Goal: Information Seeking & Learning: Learn about a topic

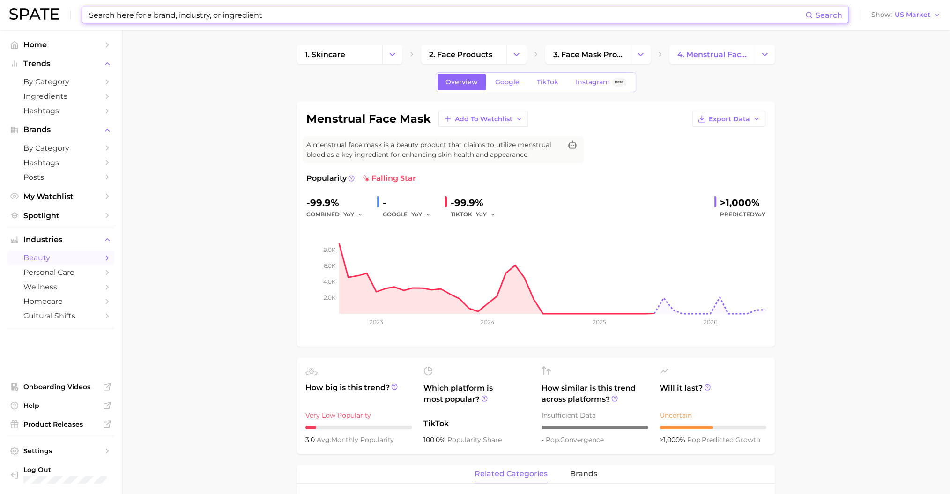
click at [210, 14] on input at bounding box center [446, 15] width 717 height 16
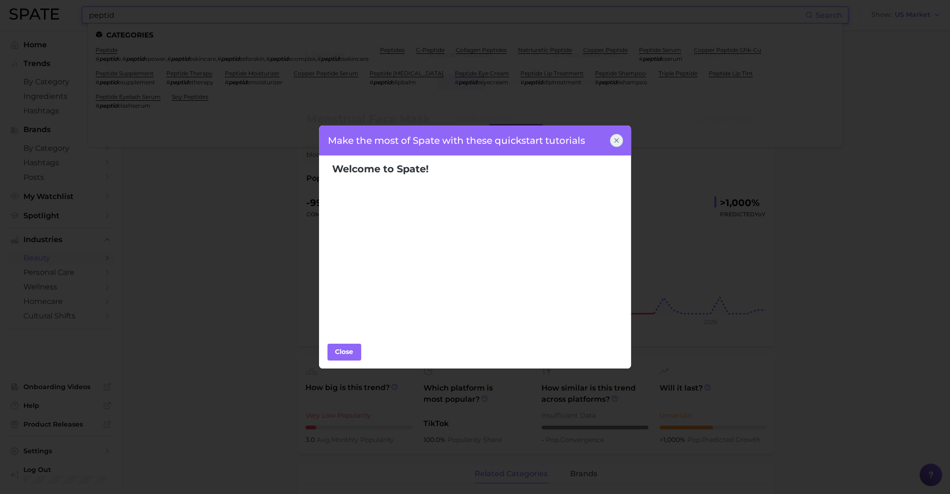
type input "peptid"
click at [616, 143] on icon at bounding box center [616, 140] width 7 height 7
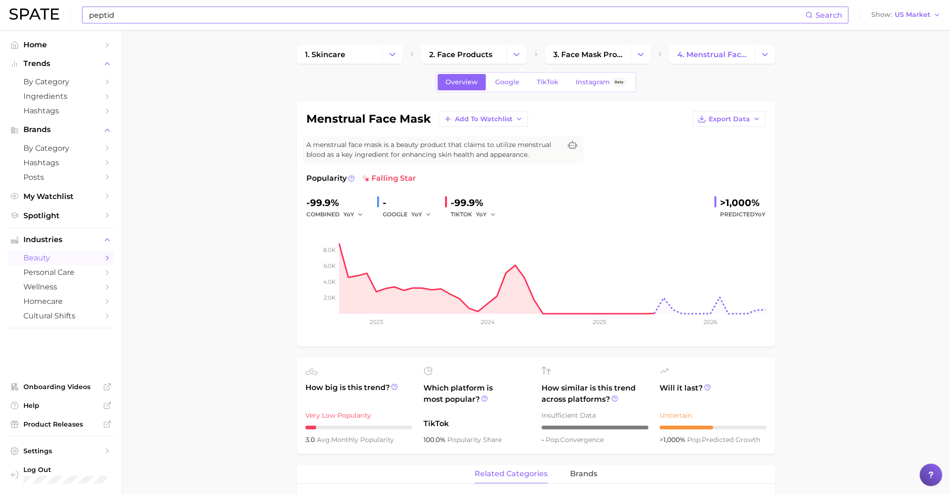
click at [136, 19] on input "peptid" at bounding box center [446, 15] width 717 height 16
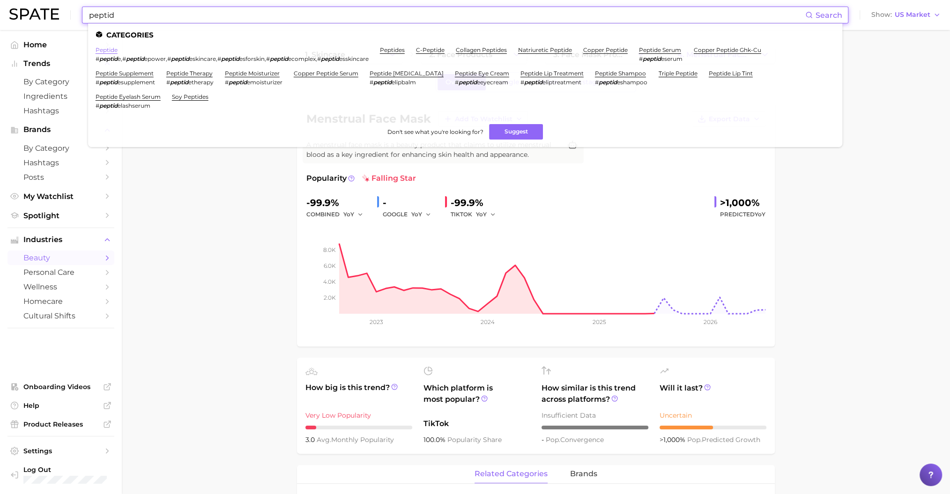
click at [109, 52] on link "peptide" at bounding box center [107, 49] width 22 height 7
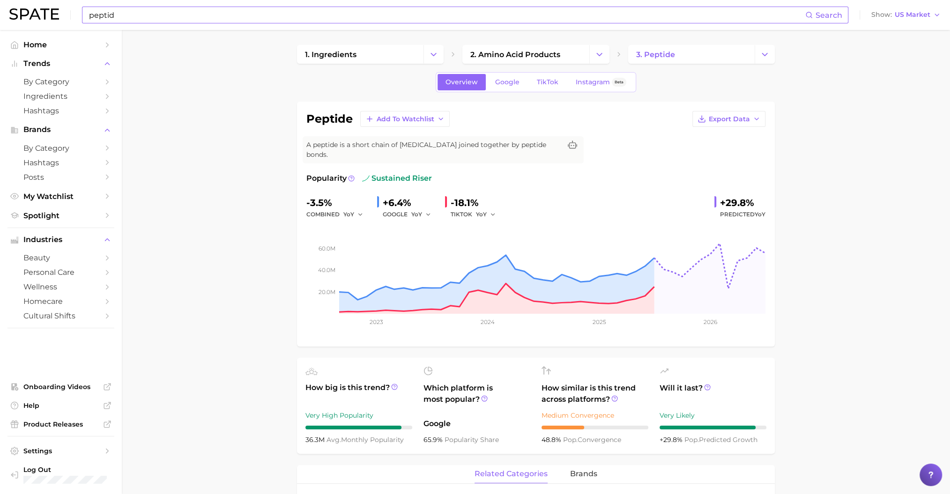
click at [294, 11] on input "peptid" at bounding box center [446, 15] width 717 height 16
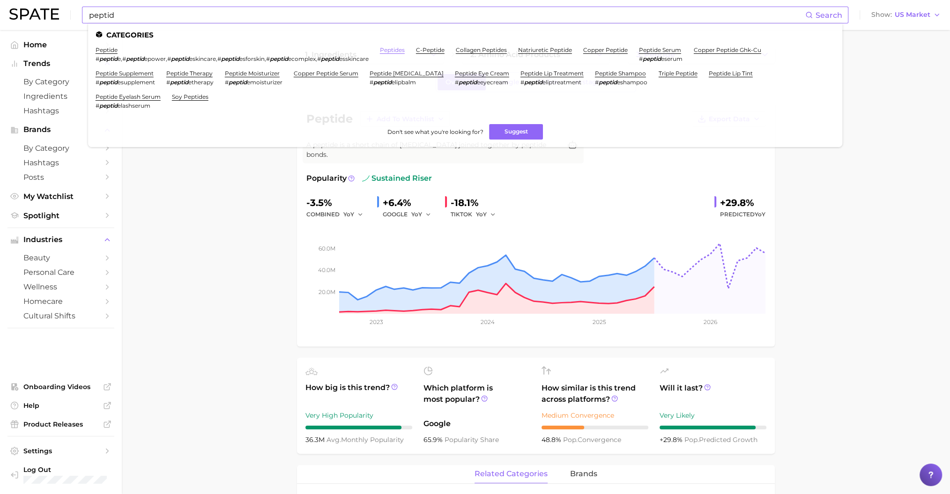
click at [401, 52] on link "peptides" at bounding box center [392, 49] width 25 height 7
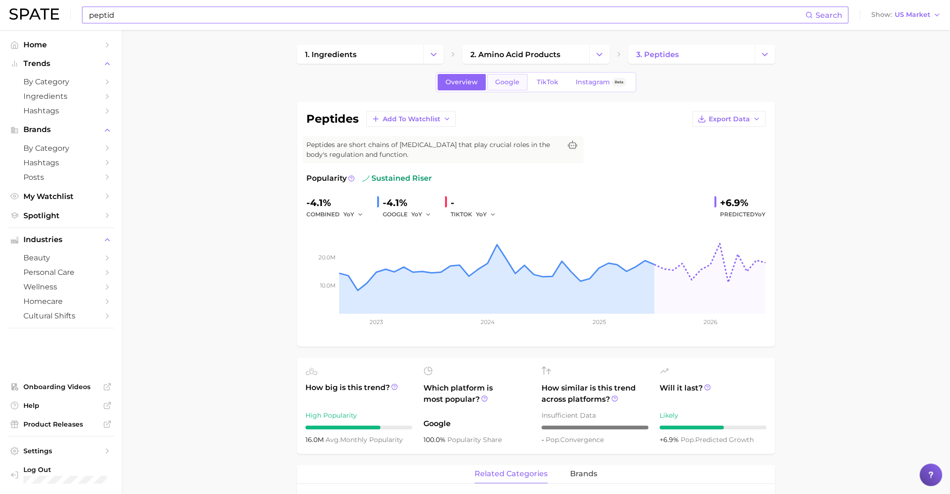
click at [504, 82] on span "Google" at bounding box center [507, 82] width 24 height 8
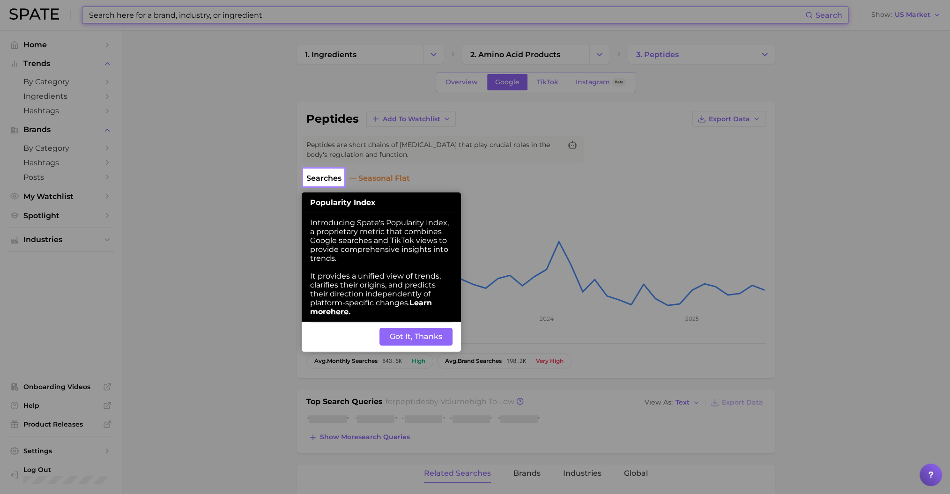
click at [388, 338] on button "Got It, Thanks" at bounding box center [415, 337] width 73 height 18
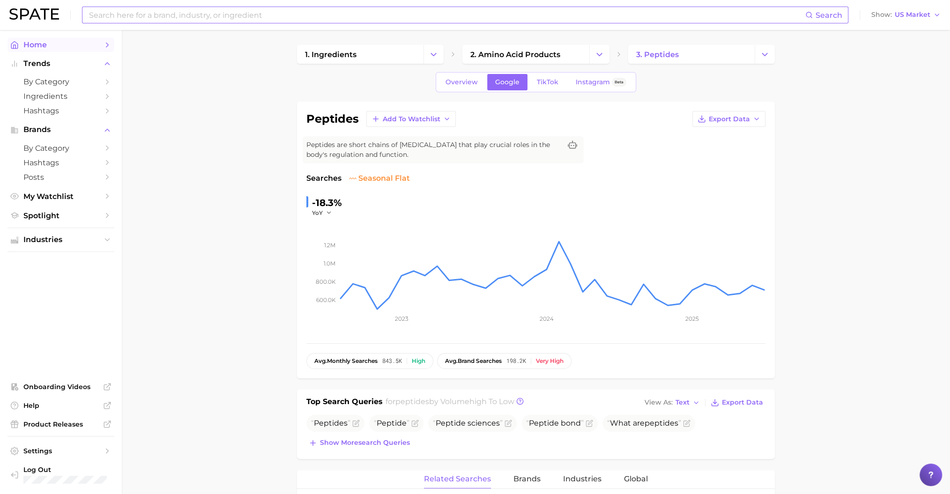
click at [56, 43] on span "Home" at bounding box center [60, 44] width 75 height 9
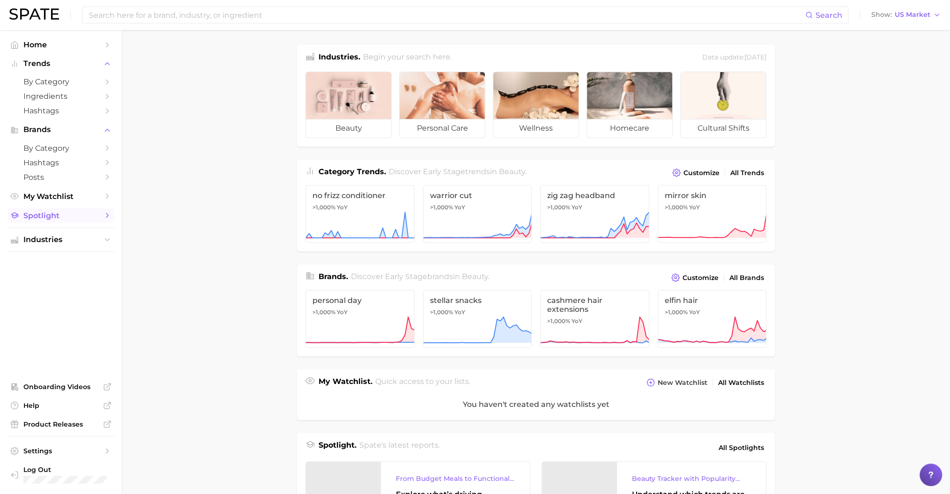
click at [90, 223] on link "Spotlight" at bounding box center [60, 215] width 107 height 15
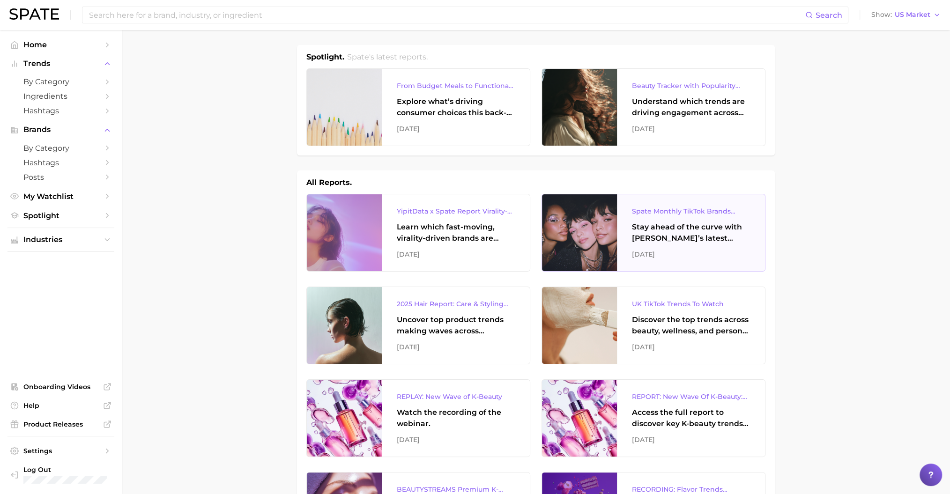
click at [721, 249] on div "[DATE]" at bounding box center [691, 254] width 118 height 11
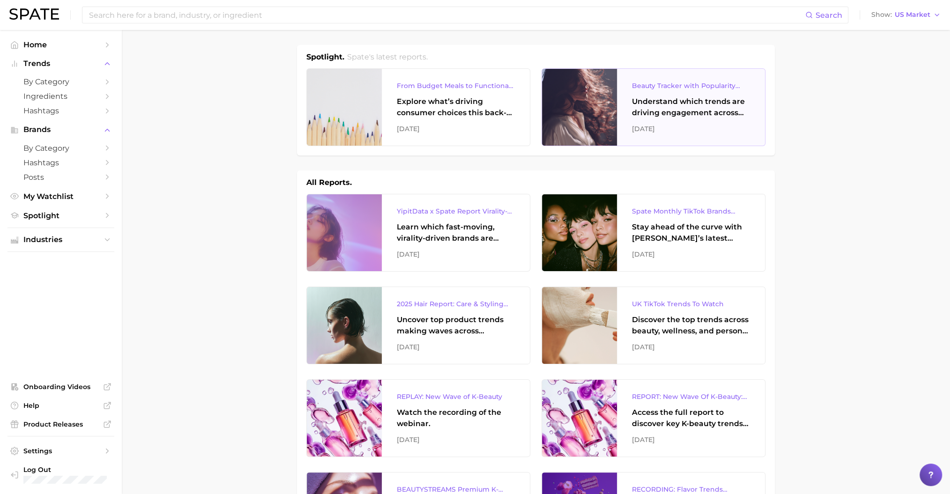
click at [663, 116] on div "Understand which trends are driving engagement across platforms in the skin, ha…" at bounding box center [691, 107] width 118 height 22
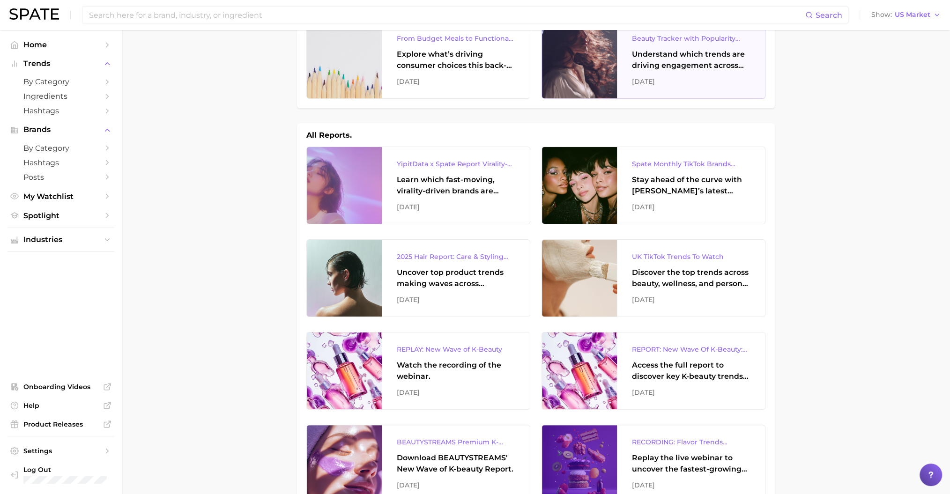
scroll to position [62, 0]
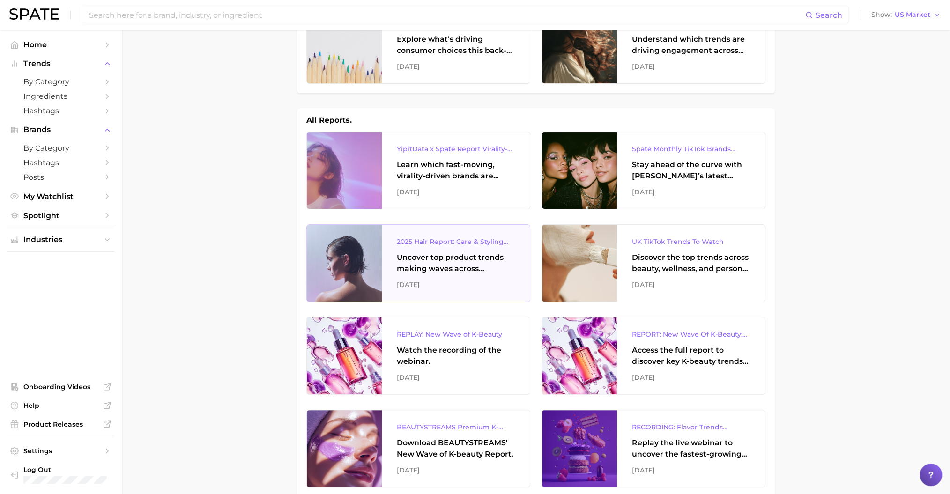
click at [498, 273] on div "Uncover top product trends making waves across platforms — along with key insig…" at bounding box center [456, 263] width 118 height 22
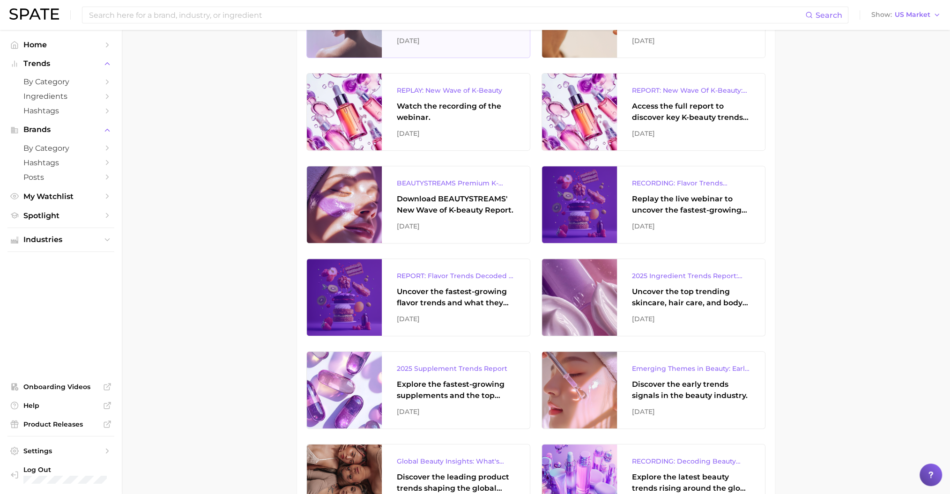
scroll to position [375, 0]
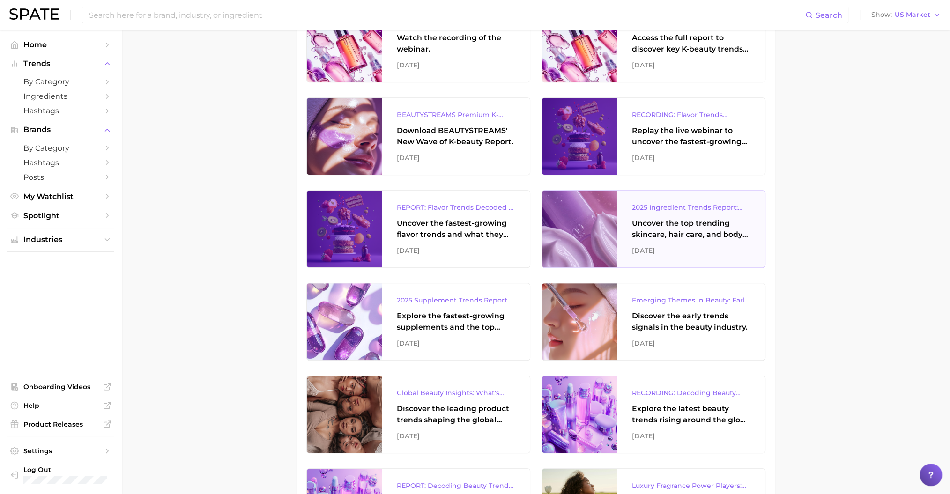
click at [629, 213] on div "2025 Ingredient Trends Report: The Ingredients Defining Beauty in [DATE] Uncove…" at bounding box center [691, 229] width 148 height 77
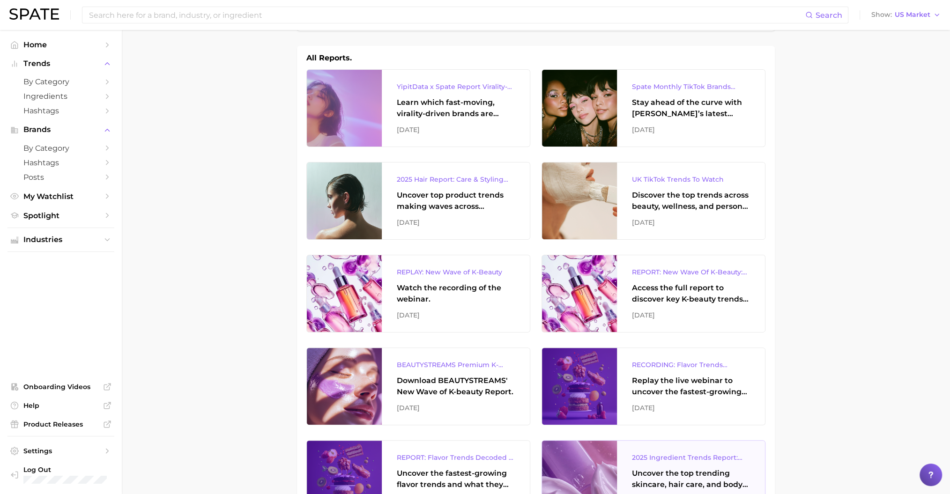
scroll to position [0, 0]
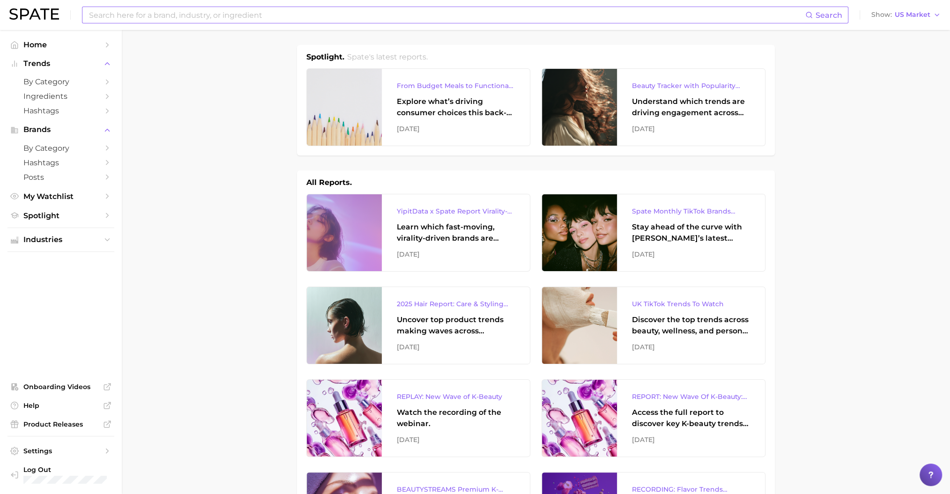
click at [234, 17] on input at bounding box center [446, 15] width 717 height 16
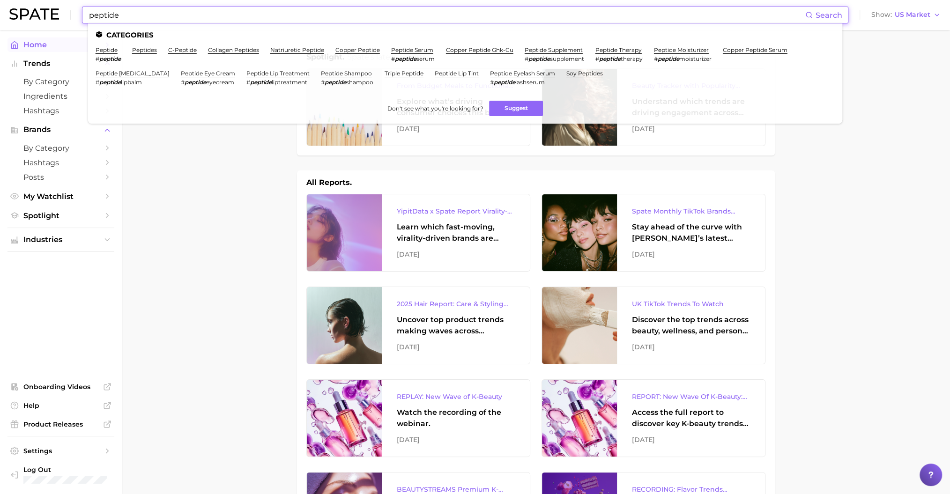
type input "peptide"
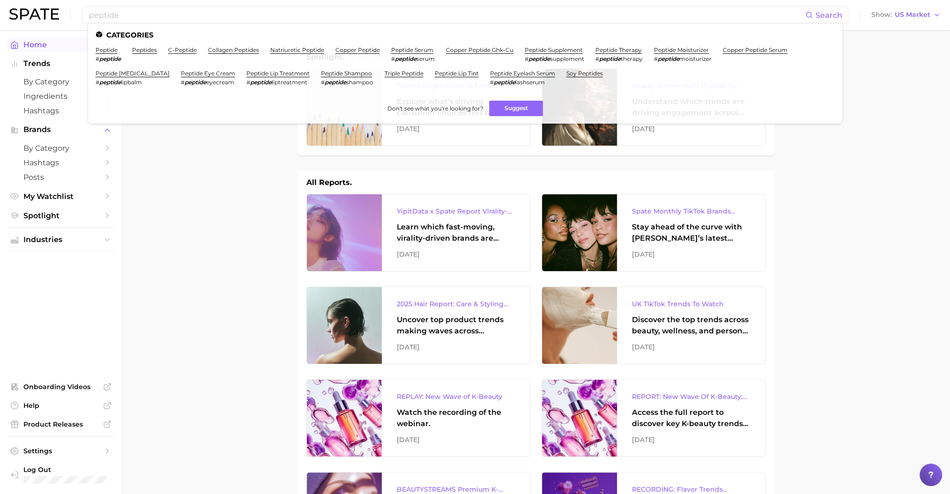
click at [44, 46] on span "Home" at bounding box center [60, 44] width 75 height 9
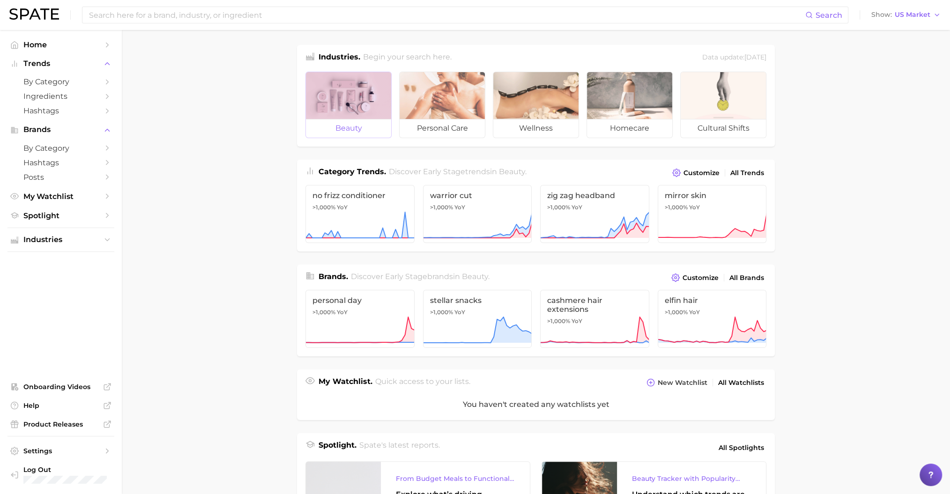
click at [335, 116] on div at bounding box center [348, 95] width 85 height 47
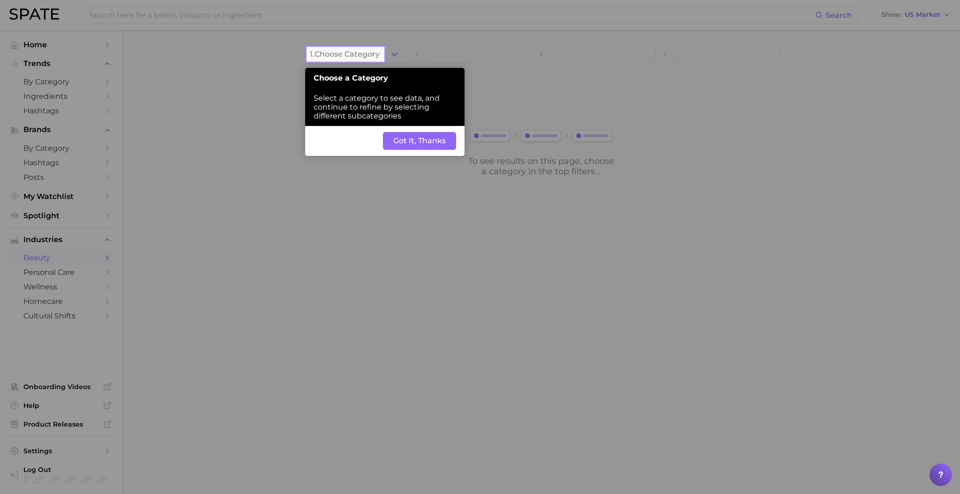
click at [419, 147] on button "Got It, Thanks" at bounding box center [419, 141] width 73 height 18
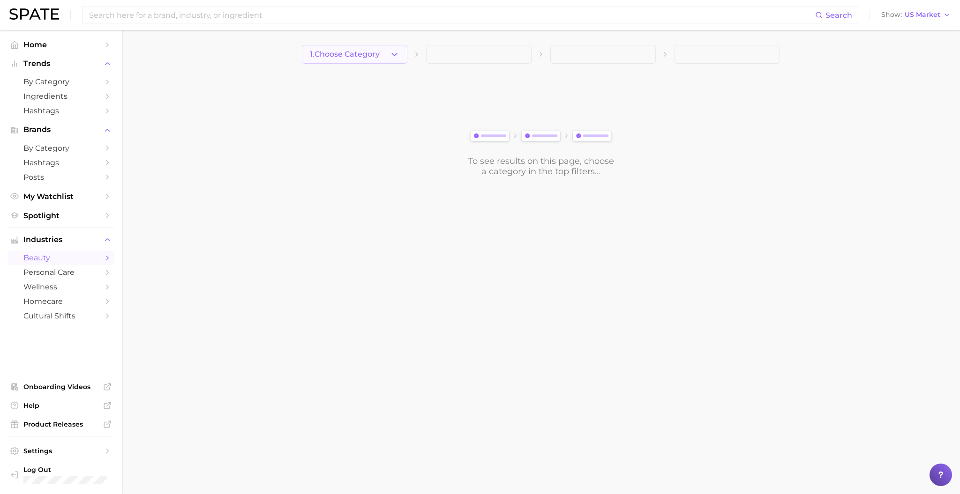
click at [369, 60] on button "1. Choose Category" at bounding box center [354, 54] width 105 height 19
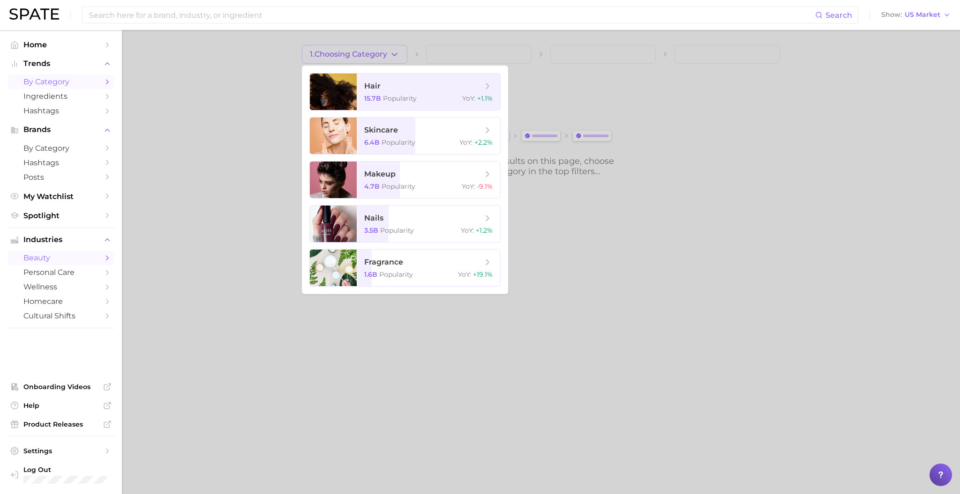
click at [97, 82] on span "by Category" at bounding box center [60, 81] width 75 height 9
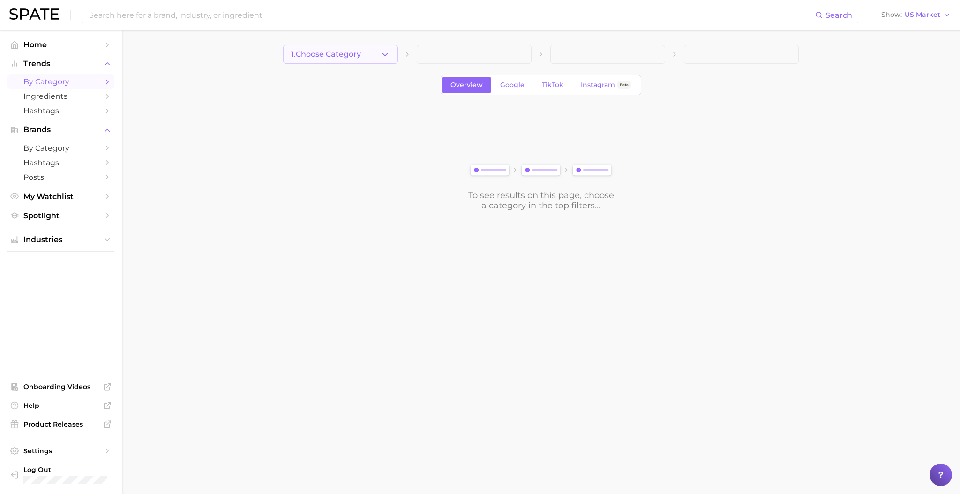
click at [362, 57] on button "1. Choose Category" at bounding box center [340, 54] width 115 height 19
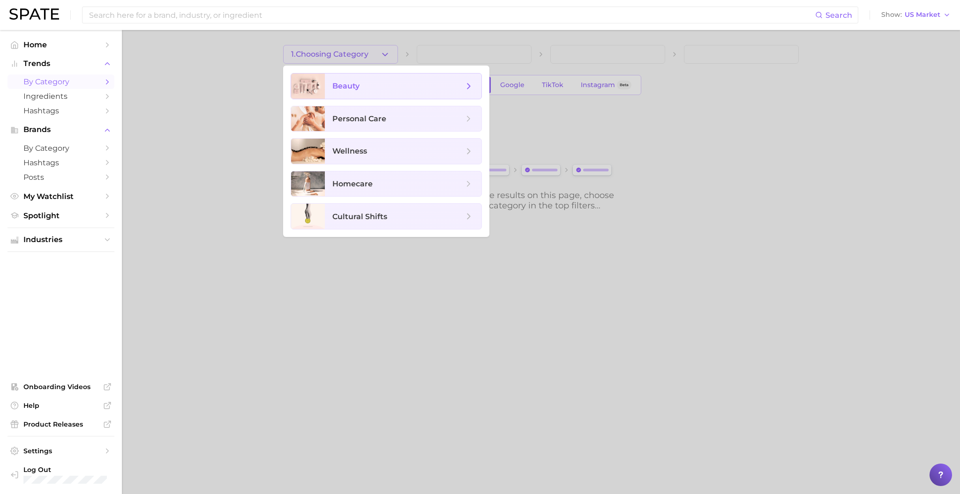
click at [364, 83] on span "beauty" at bounding box center [397, 86] width 131 height 10
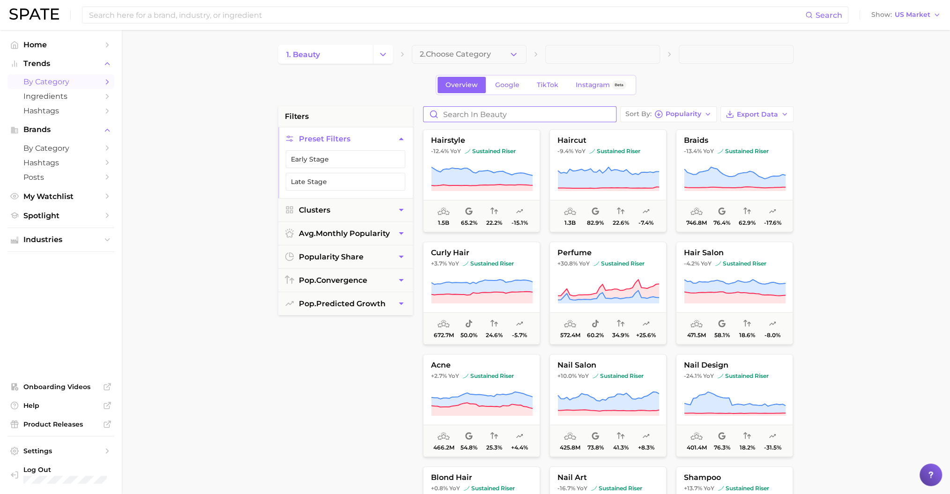
click at [475, 114] on input "Search in beauty" at bounding box center [520, 114] width 193 height 15
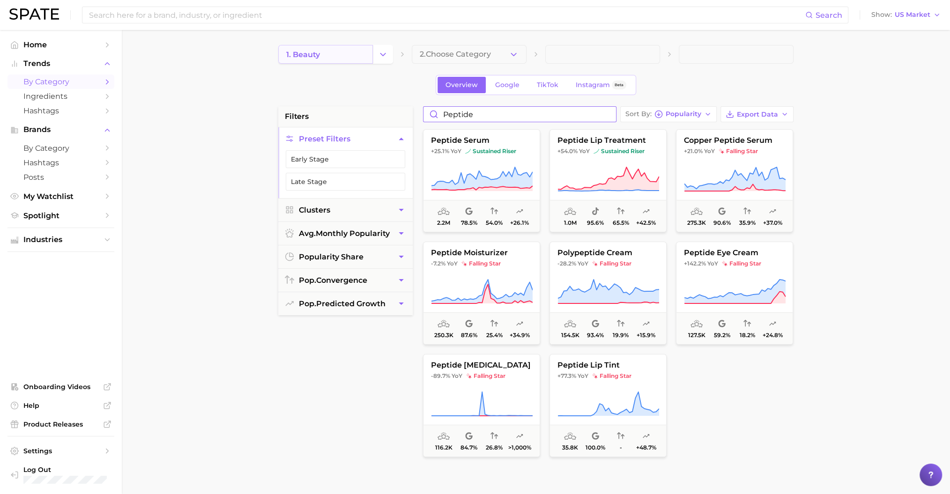
type input "peptide"
click at [298, 47] on link "1. beauty" at bounding box center [325, 54] width 95 height 19
click at [58, 46] on span "Home" at bounding box center [60, 44] width 75 height 9
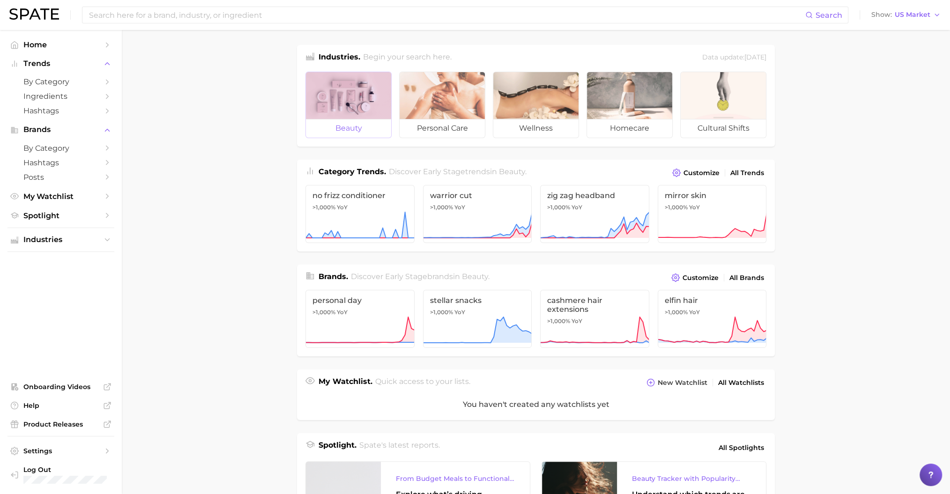
click at [330, 99] on div at bounding box center [348, 95] width 85 height 47
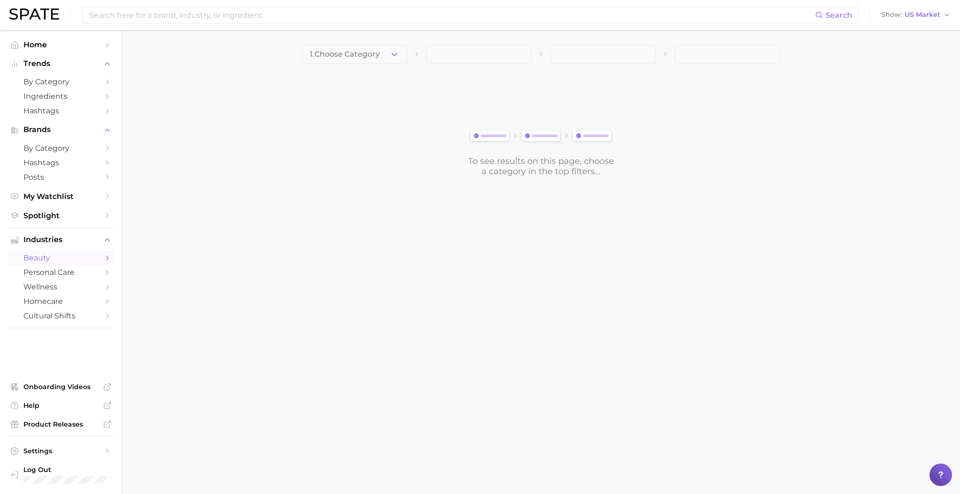
drag, startPoint x: 331, startPoint y: 55, endPoint x: 331, endPoint y: 63, distance: 8.0
click at [331, 62] on button "1. Choose Category" at bounding box center [354, 54] width 105 height 19
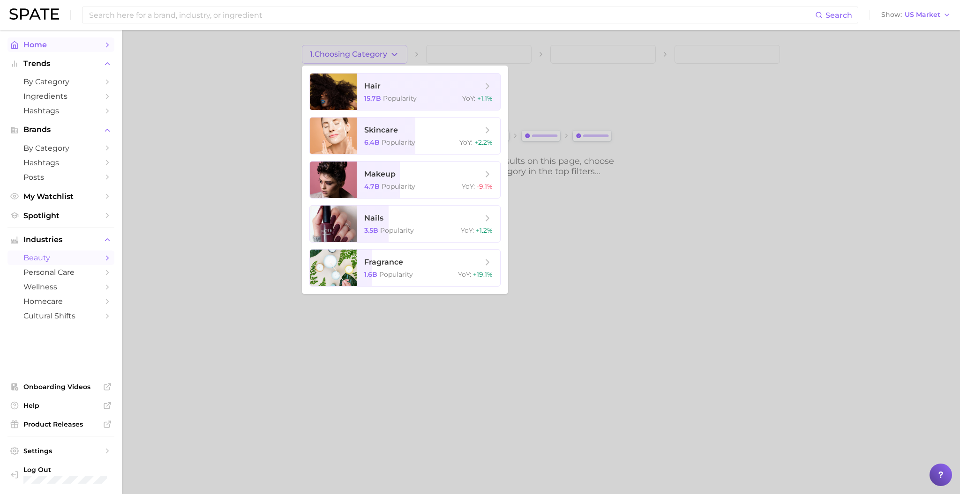
click at [57, 48] on span "Home" at bounding box center [60, 44] width 75 height 9
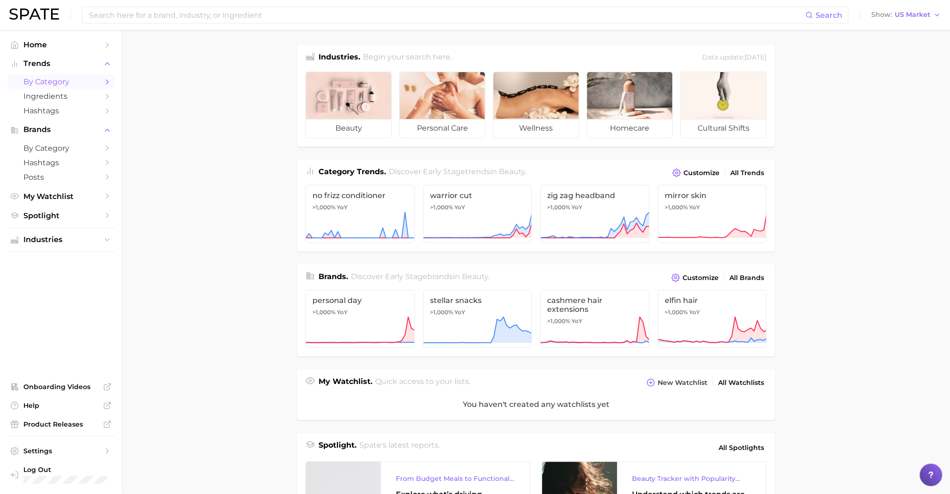
click at [55, 81] on span "by Category" at bounding box center [60, 81] width 75 height 9
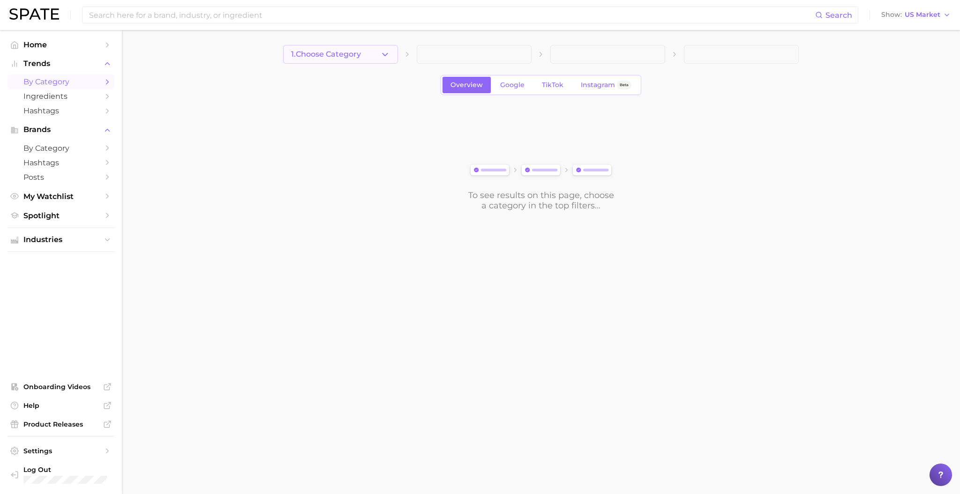
click at [303, 49] on button "1. Choose Category" at bounding box center [340, 54] width 115 height 19
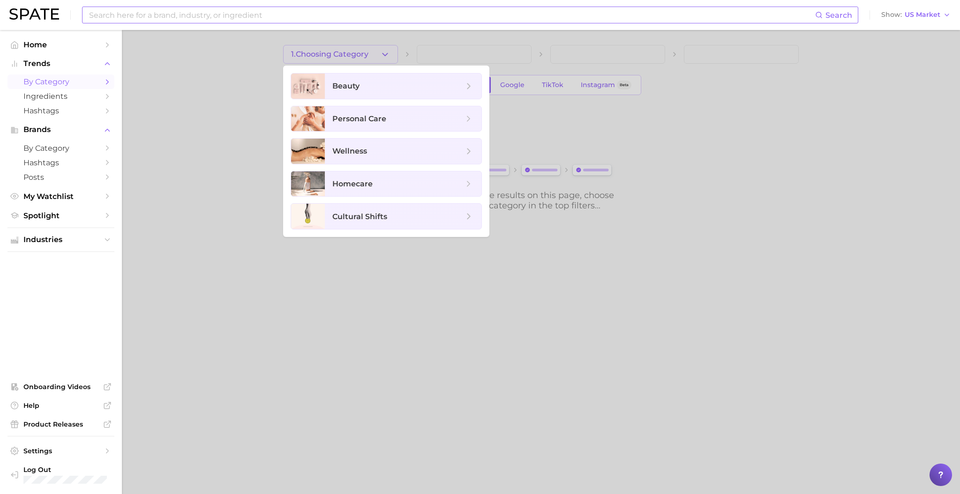
click at [228, 23] on div "Search Show US Market" at bounding box center [479, 15] width 941 height 30
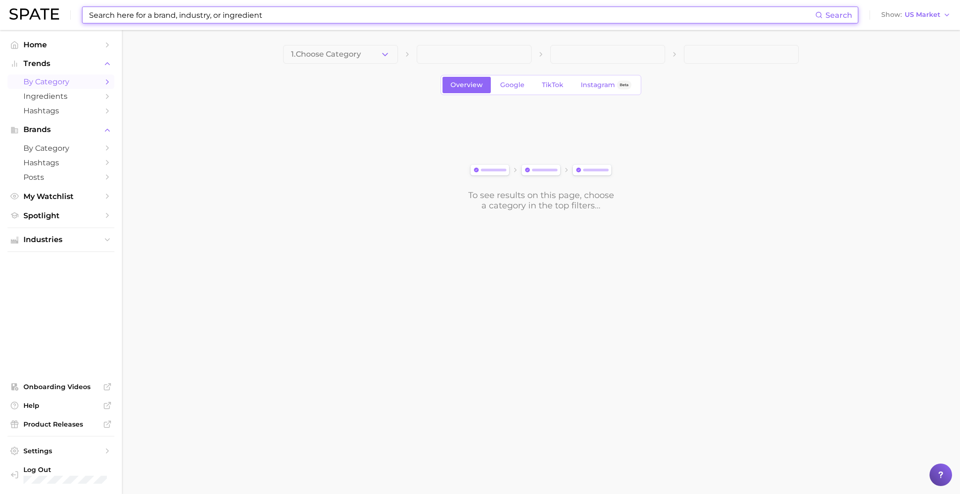
click at [222, 16] on input at bounding box center [451, 15] width 727 height 16
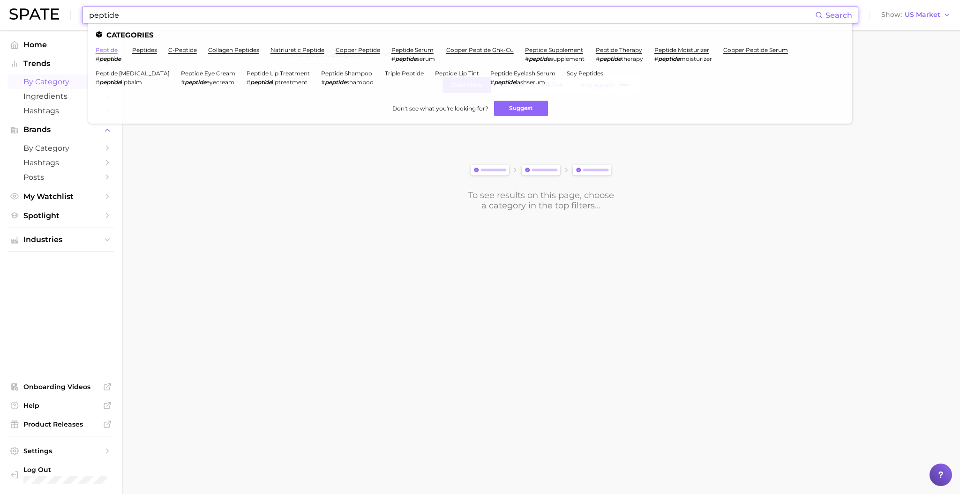
type input "peptide"
click at [109, 48] on link "peptide" at bounding box center [107, 49] width 22 height 7
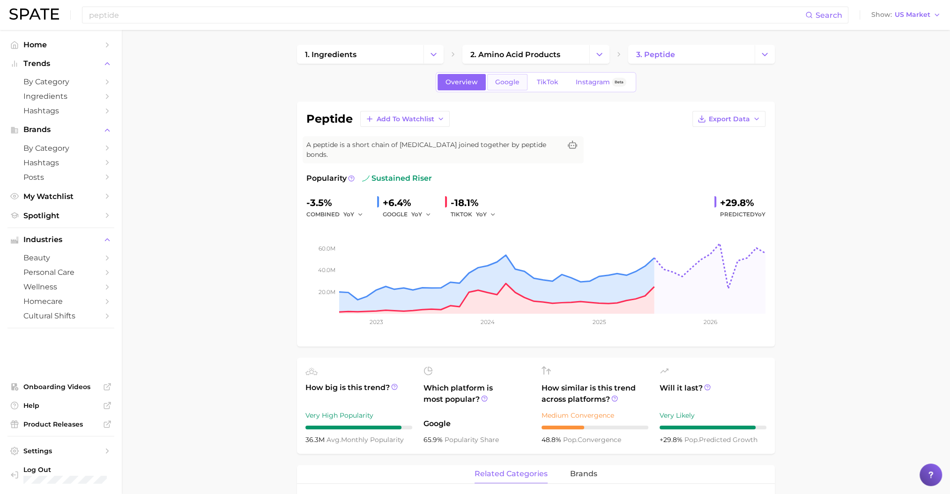
click at [504, 85] on span "Google" at bounding box center [507, 82] width 24 height 8
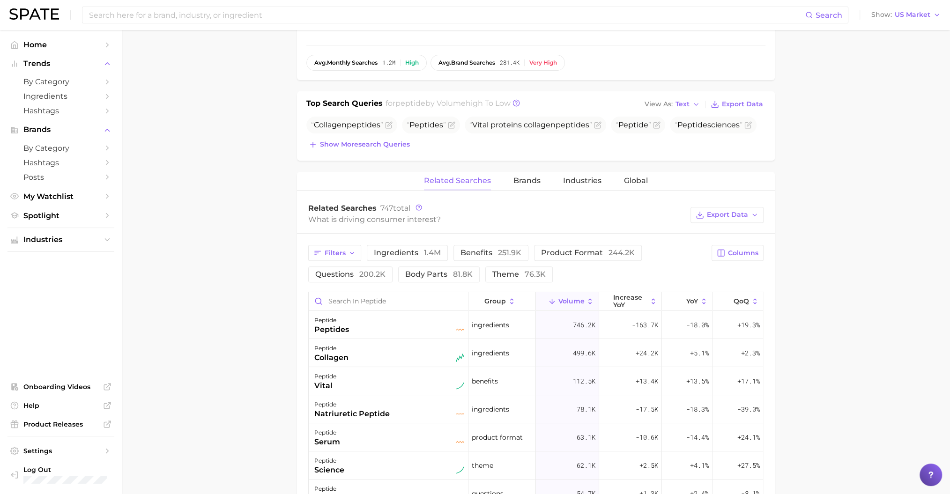
scroll to position [312, 0]
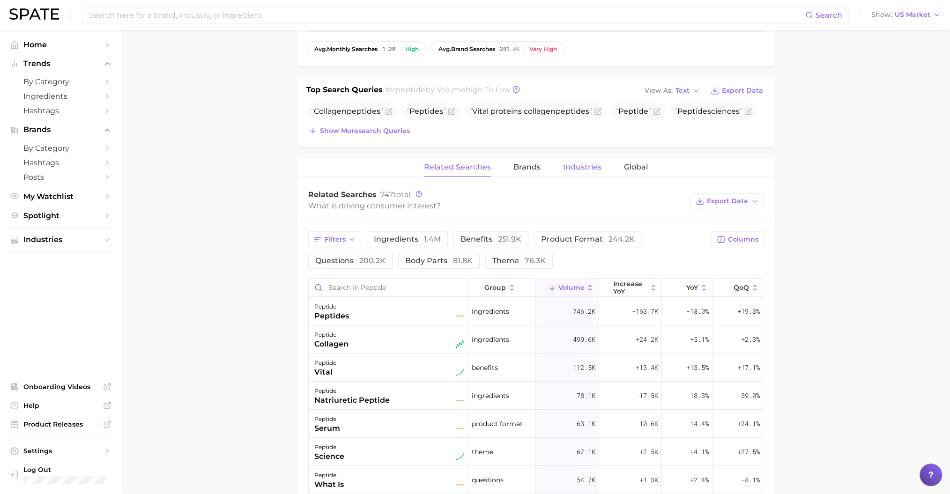
click at [568, 163] on span "Industries" at bounding box center [582, 167] width 38 height 8
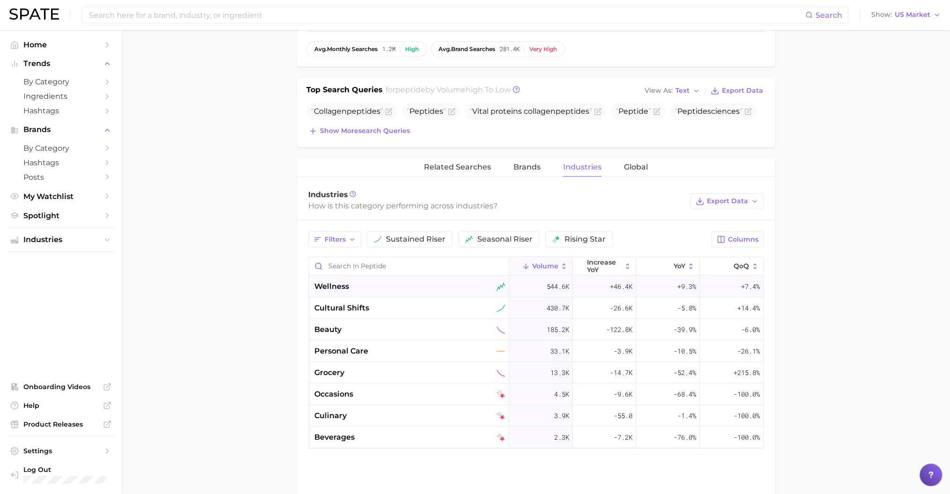
click at [348, 281] on span "wellness" at bounding box center [331, 286] width 35 height 11
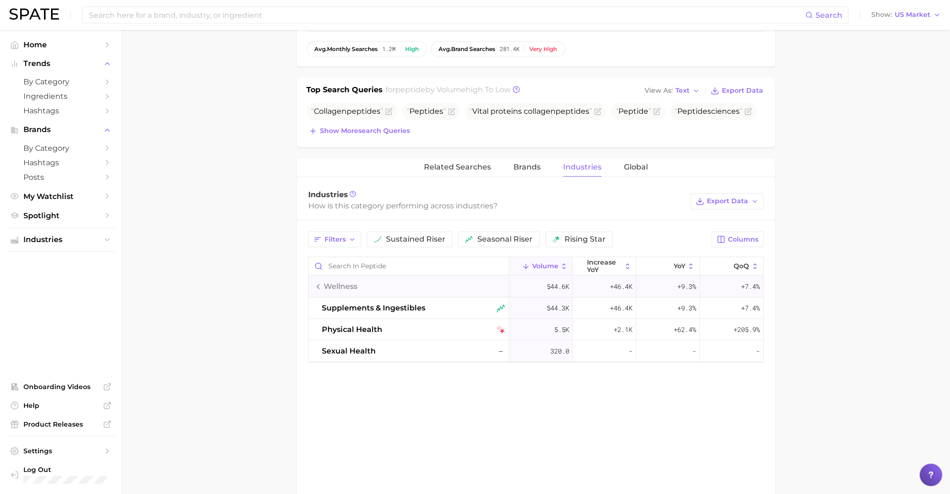
click at [349, 281] on span "wellness" at bounding box center [341, 286] width 34 height 11
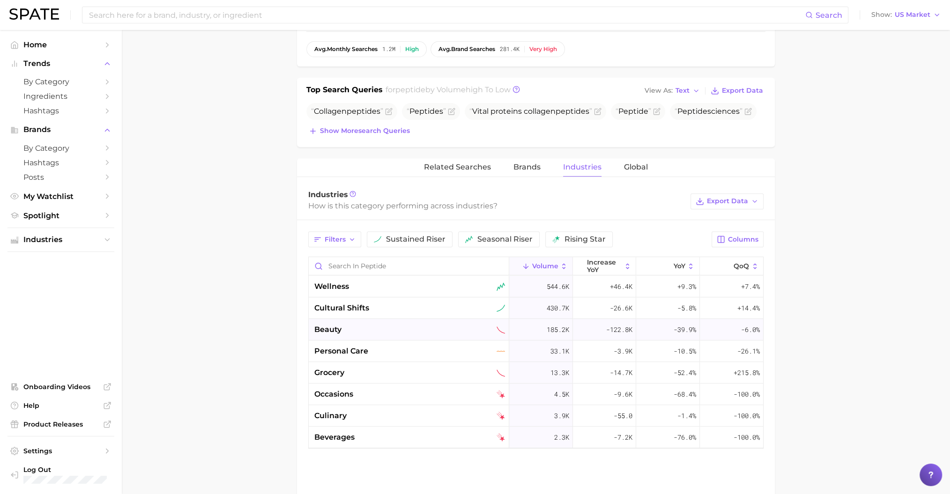
click at [357, 324] on div "beauty" at bounding box center [409, 329] width 191 height 11
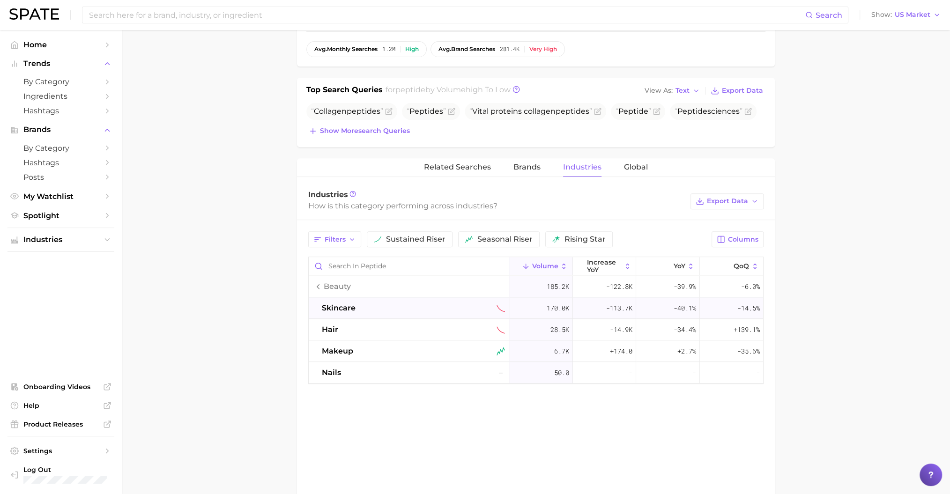
click at [358, 303] on div "skincare" at bounding box center [413, 308] width 183 height 11
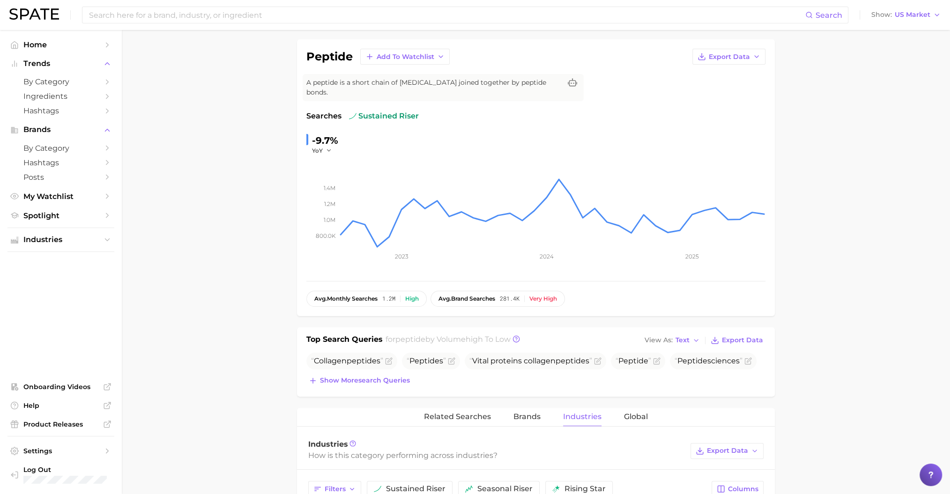
scroll to position [0, 0]
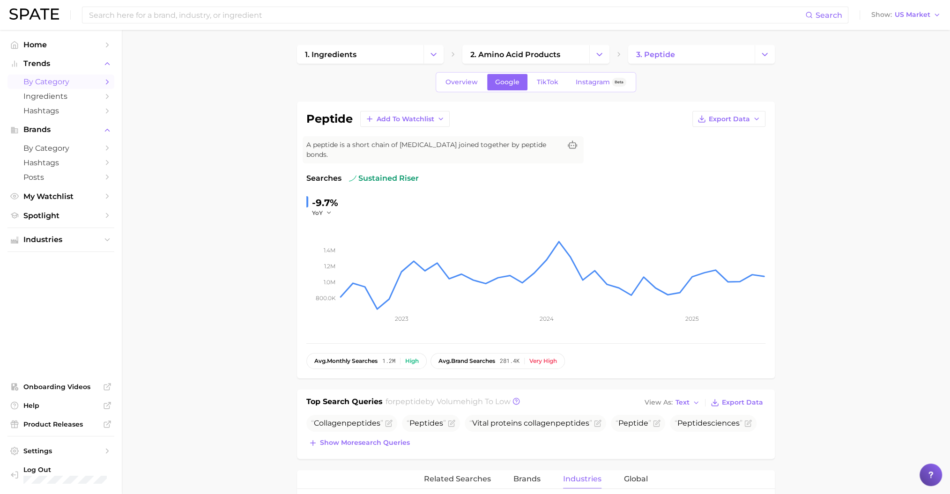
click at [74, 81] on span "by Category" at bounding box center [60, 81] width 75 height 9
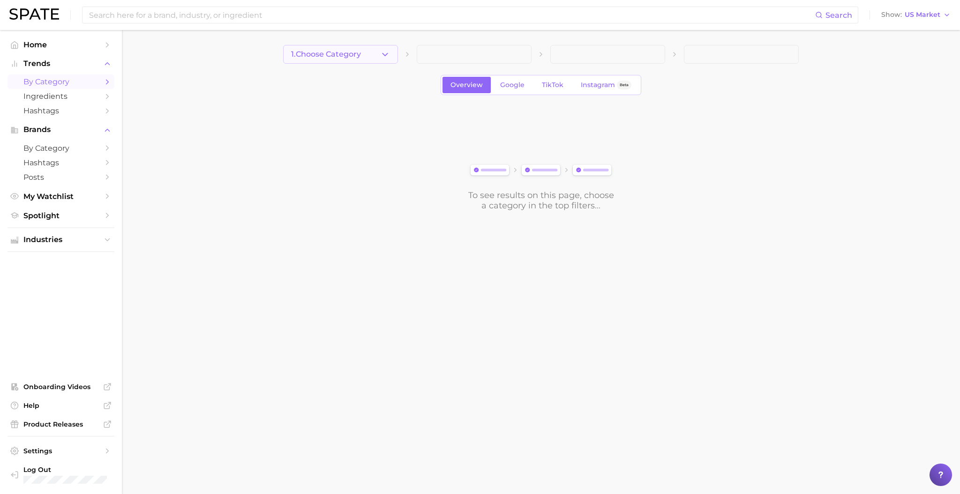
click at [354, 49] on button "1. Choose Category" at bounding box center [340, 54] width 115 height 19
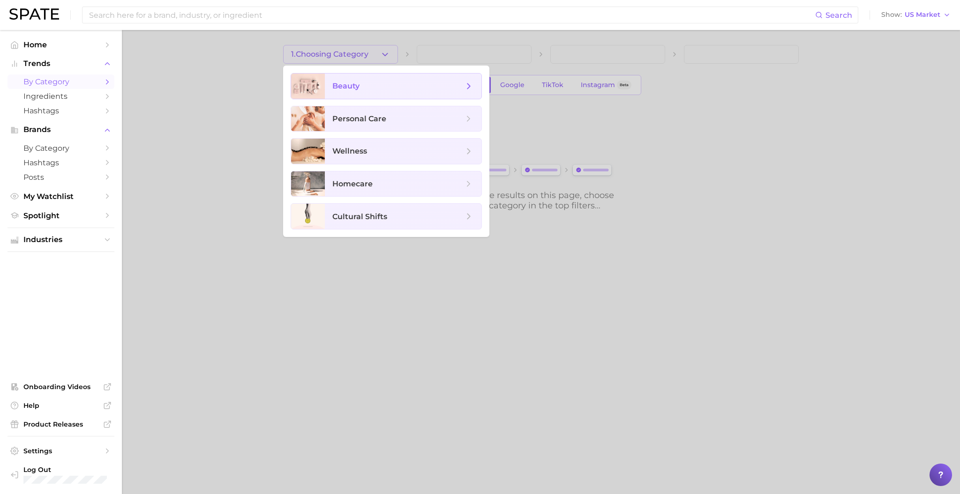
click at [380, 92] on span "beauty" at bounding box center [403, 86] width 156 height 25
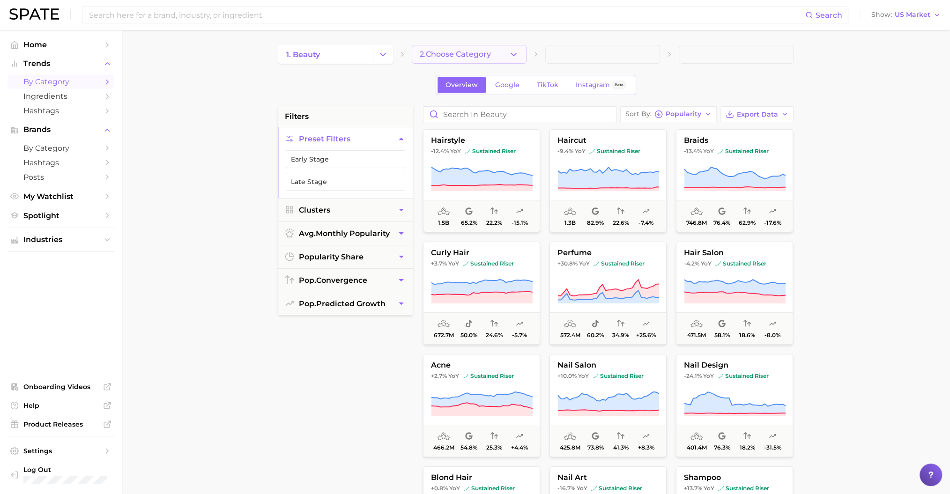
click at [466, 55] on span "2. Choose Category" at bounding box center [455, 54] width 71 height 8
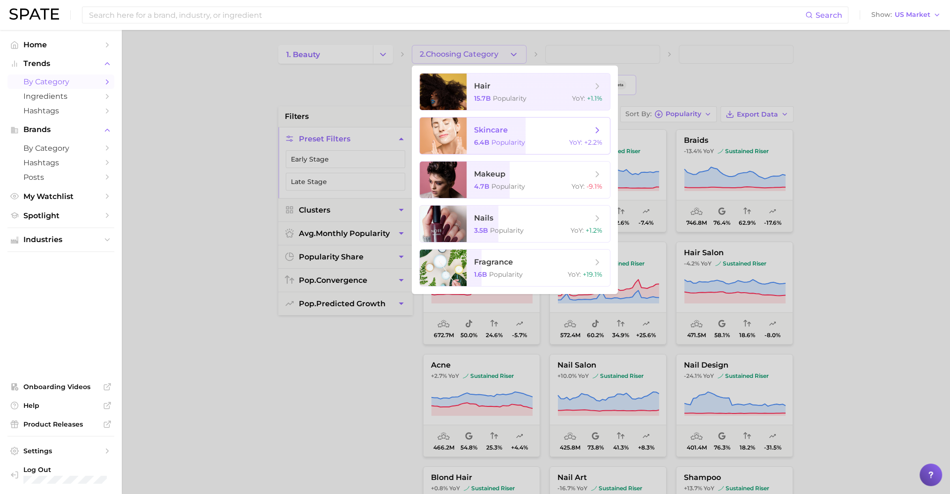
click at [515, 145] on span "Popularity" at bounding box center [508, 142] width 34 height 8
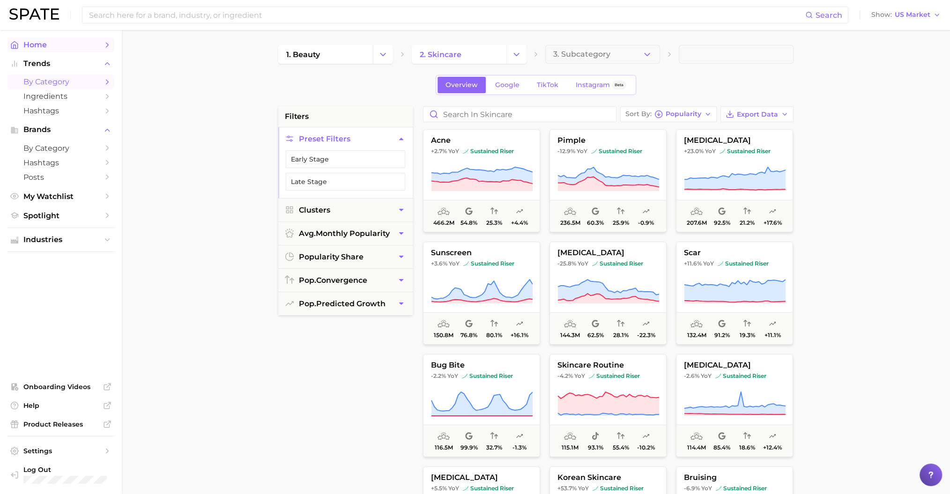
click at [76, 46] on span "Home" at bounding box center [60, 44] width 75 height 9
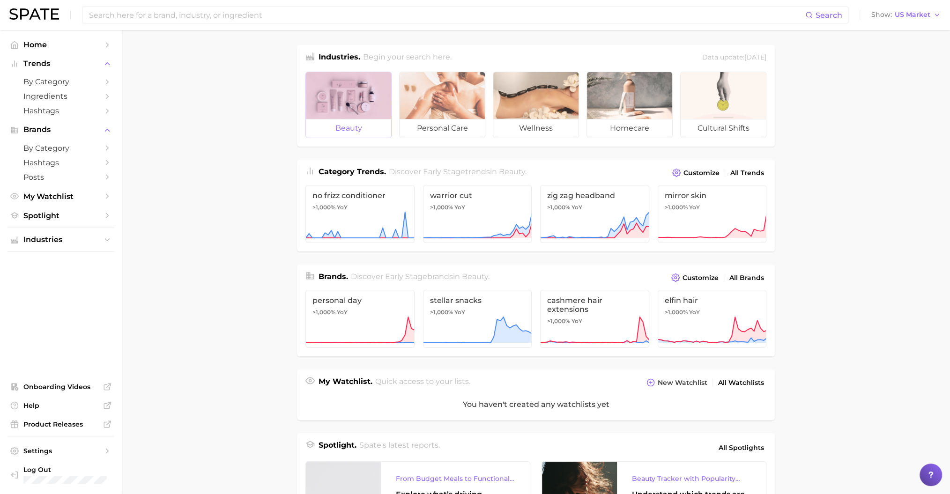
click at [342, 89] on div at bounding box center [348, 95] width 85 height 47
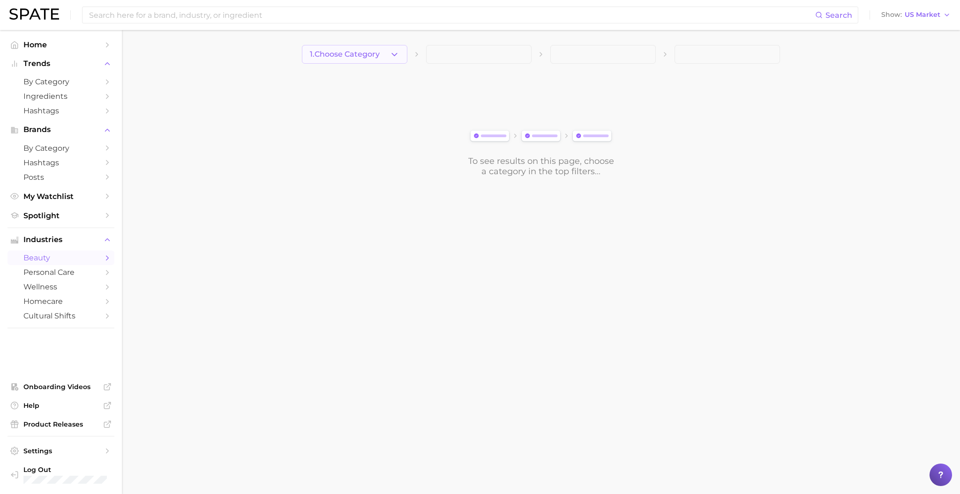
click at [344, 52] on span "1. Choose Category" at bounding box center [345, 54] width 70 height 8
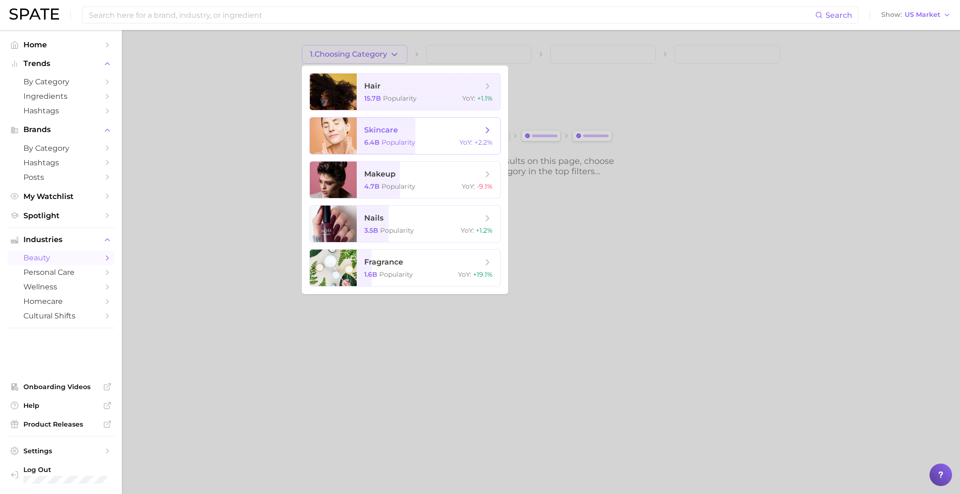
click at [417, 134] on span "skincare" at bounding box center [423, 130] width 118 height 10
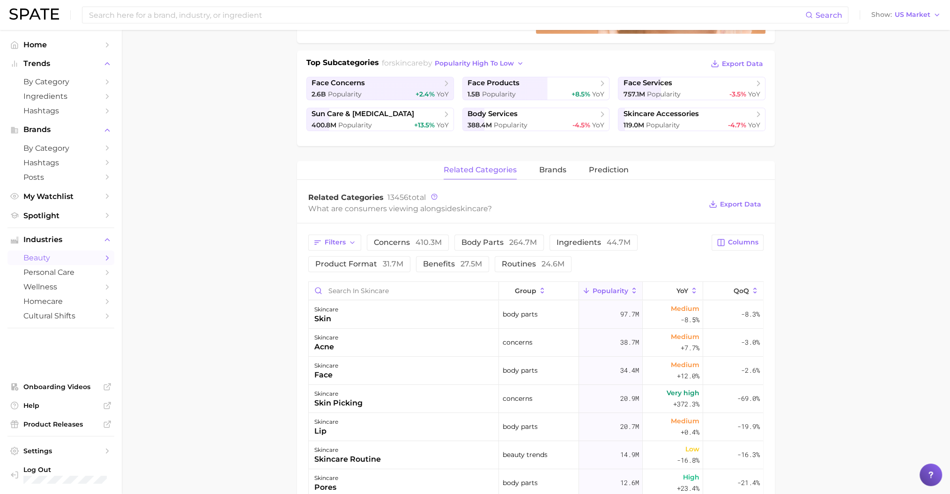
scroll to position [312, 0]
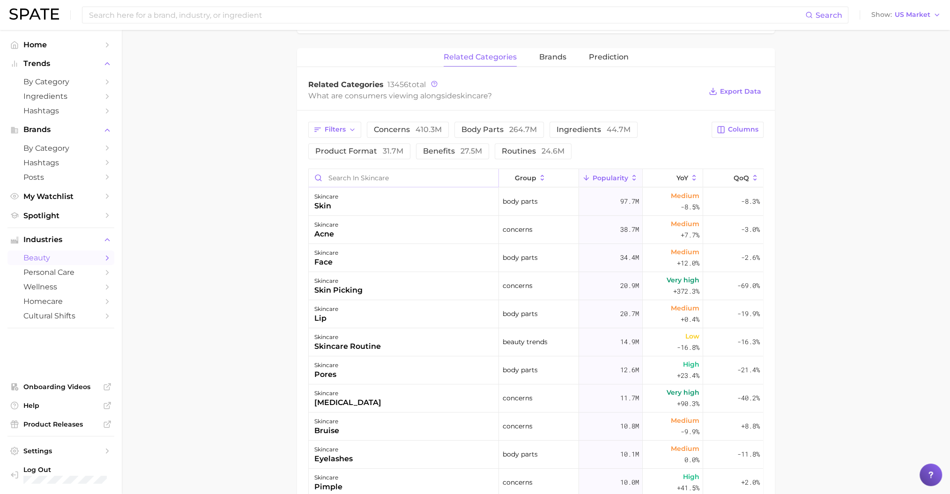
click at [421, 179] on input "Search in skincare" at bounding box center [404, 178] width 190 height 18
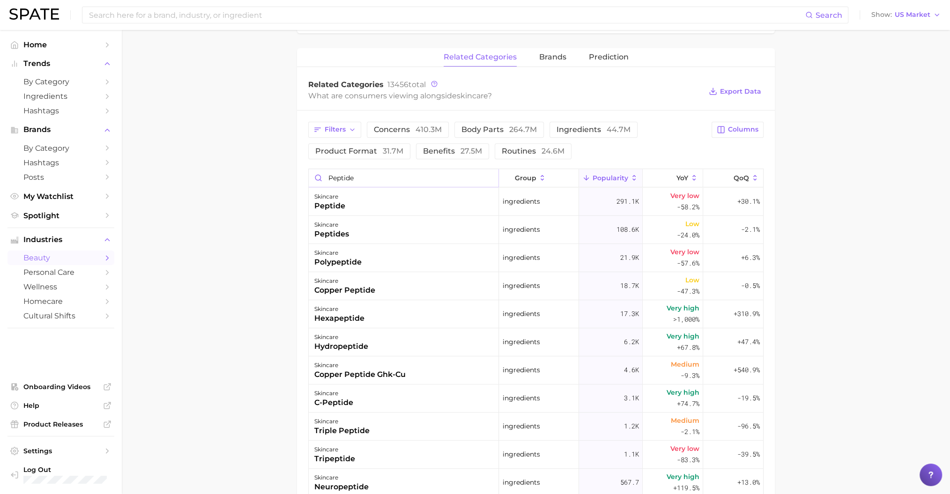
type input "peptide"
click at [547, 60] on span "brands" at bounding box center [552, 57] width 27 height 8
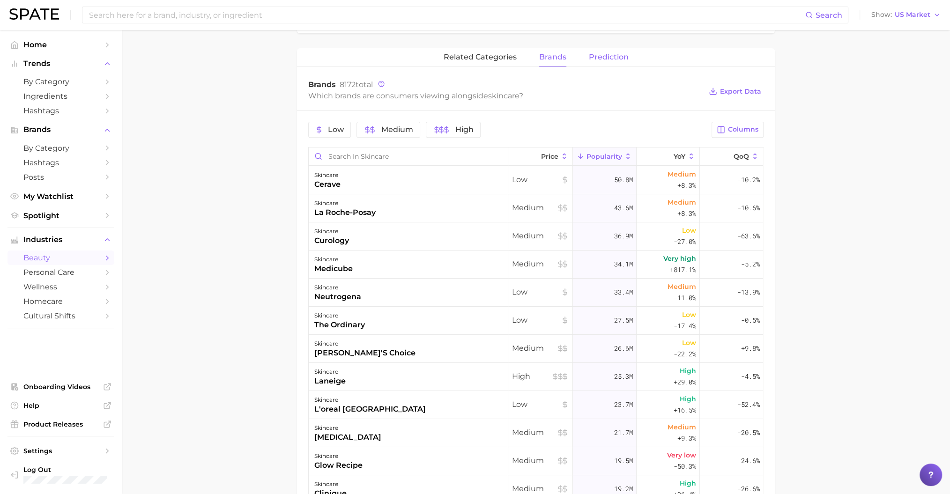
click at [611, 56] on span "Prediction" at bounding box center [609, 57] width 40 height 8
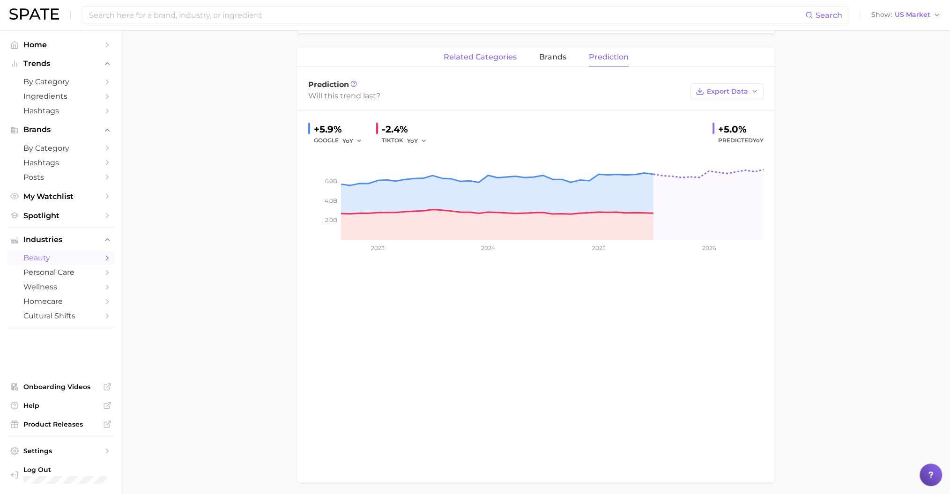
click at [495, 56] on span "related categories" at bounding box center [480, 57] width 73 height 8
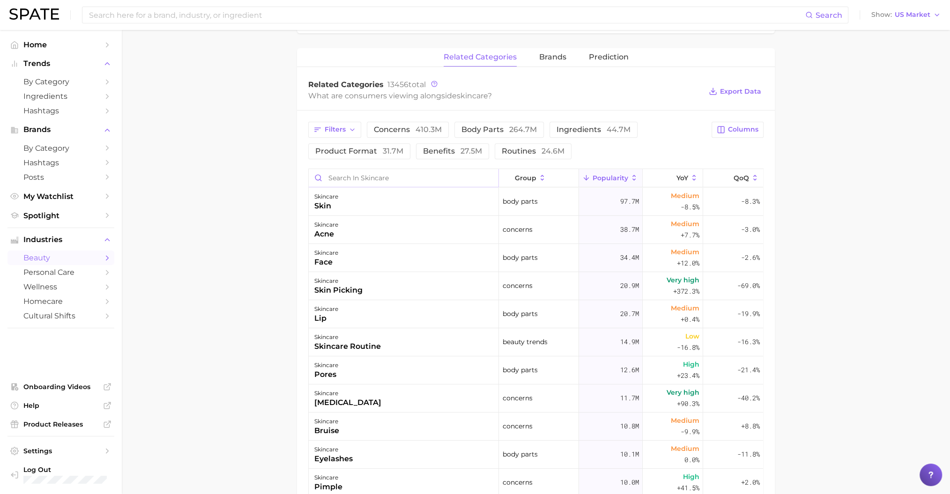
click at [469, 177] on input "Search in skincare" at bounding box center [404, 178] width 190 height 18
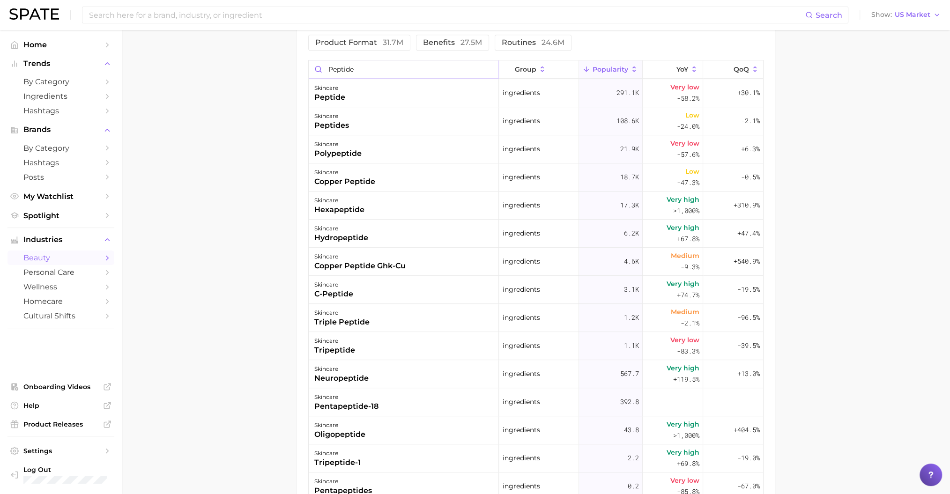
scroll to position [358, 0]
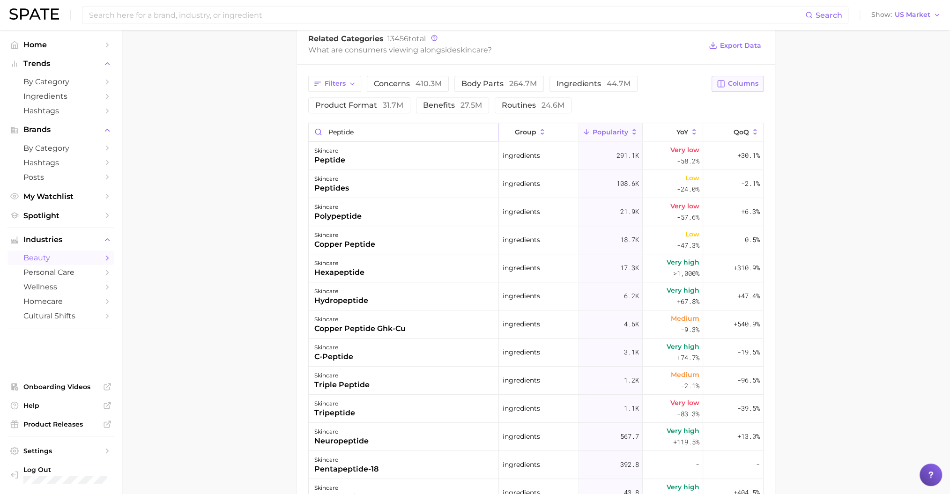
type input "peptide"
click at [746, 80] on span "Columns" at bounding box center [743, 84] width 30 height 8
click at [668, 174] on button "MoM" at bounding box center [689, 180] width 150 height 16
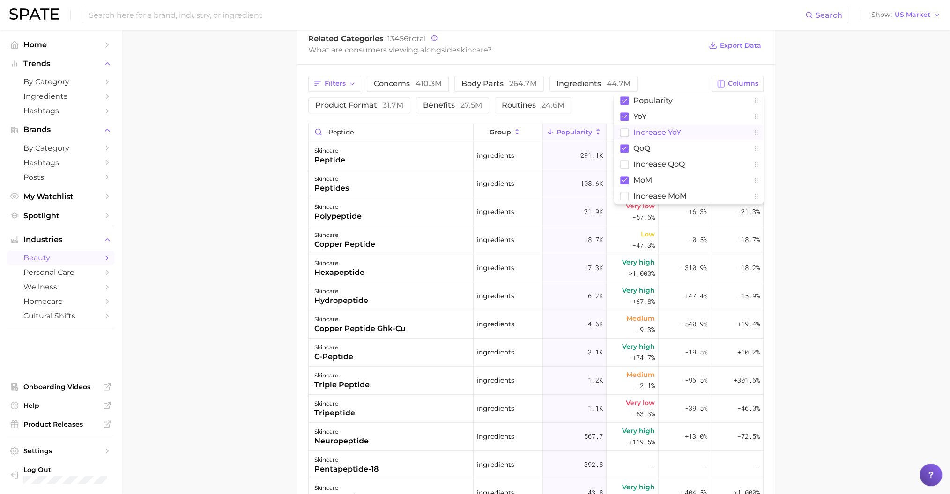
click at [650, 130] on span "Increase YoY" at bounding box center [657, 132] width 48 height 8
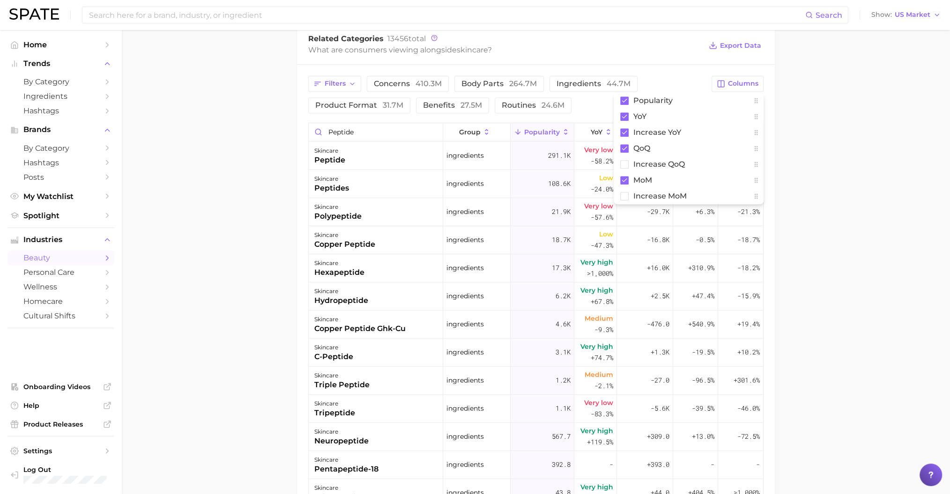
click at [837, 147] on main "1. skincare 2. Subcategory Overview Google TikTok Instagram Beta skincare Popul…" at bounding box center [536, 147] width 828 height 950
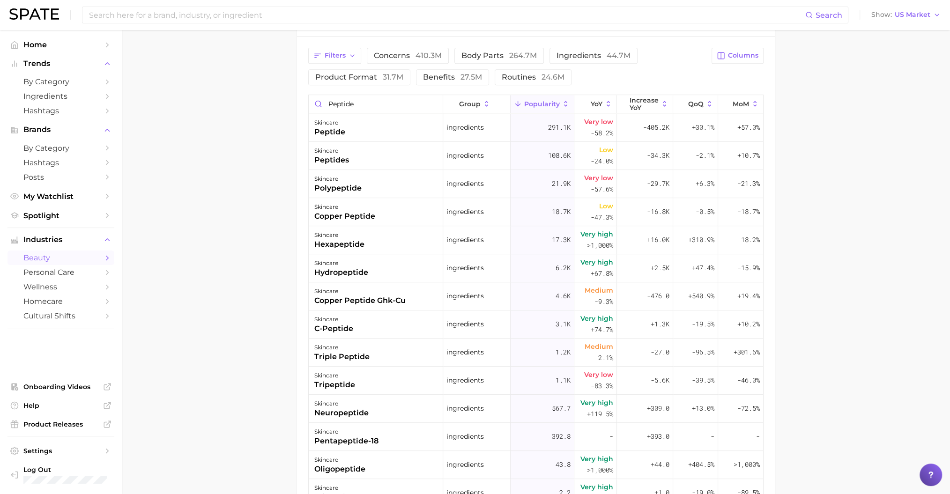
scroll to position [376, 0]
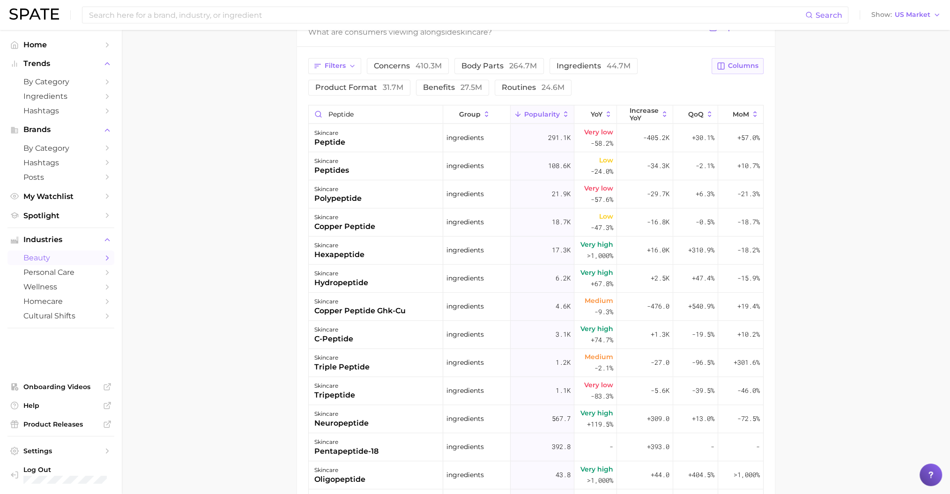
click at [751, 67] on span "Columns" at bounding box center [743, 66] width 30 height 8
click at [682, 107] on button "Increase YoY" at bounding box center [689, 115] width 150 height 16
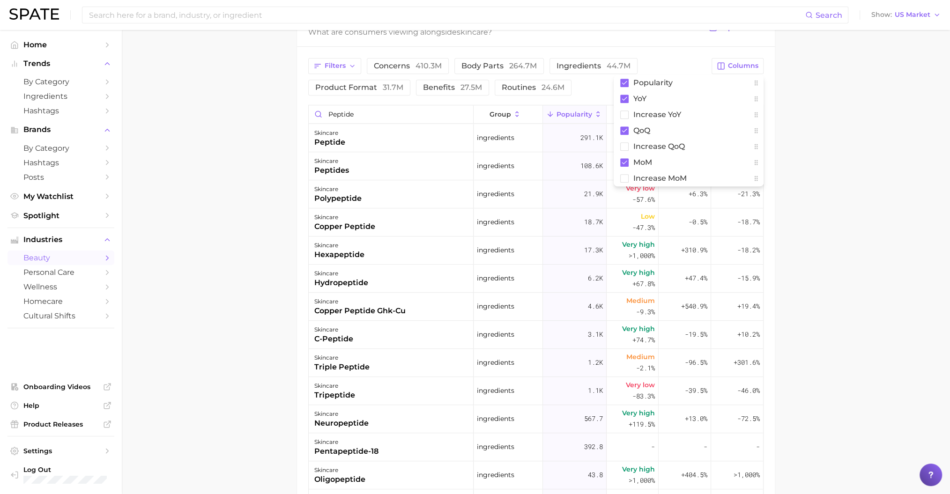
click at [823, 115] on main "1. skincare 2. Subcategory Overview Google TikTok Instagram Beta skincare Popul…" at bounding box center [536, 129] width 828 height 950
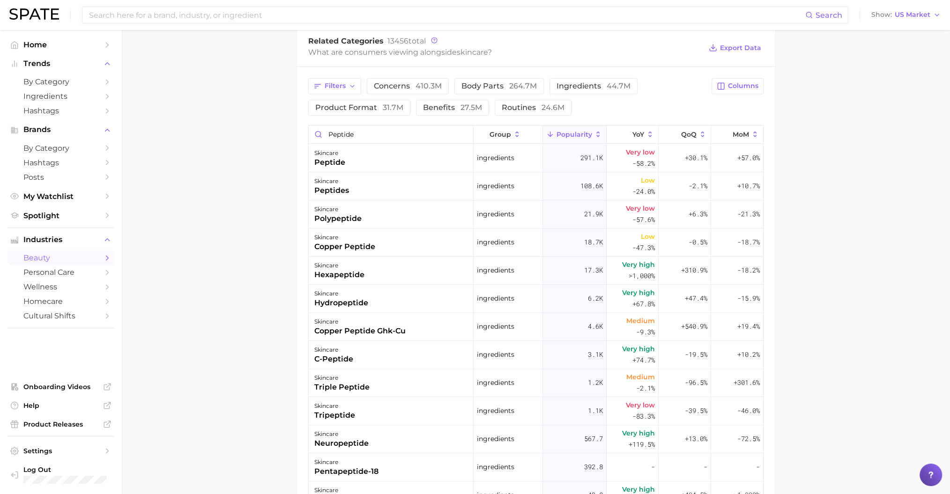
scroll to position [365, 0]
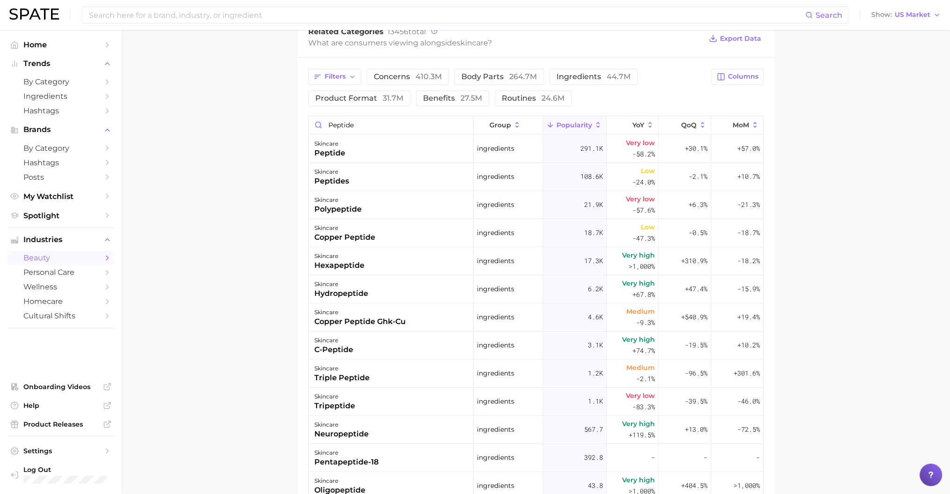
click at [843, 156] on main "1. skincare 2. Subcategory Overview Google TikTok Instagram Beta skincare Popul…" at bounding box center [536, 140] width 828 height 950
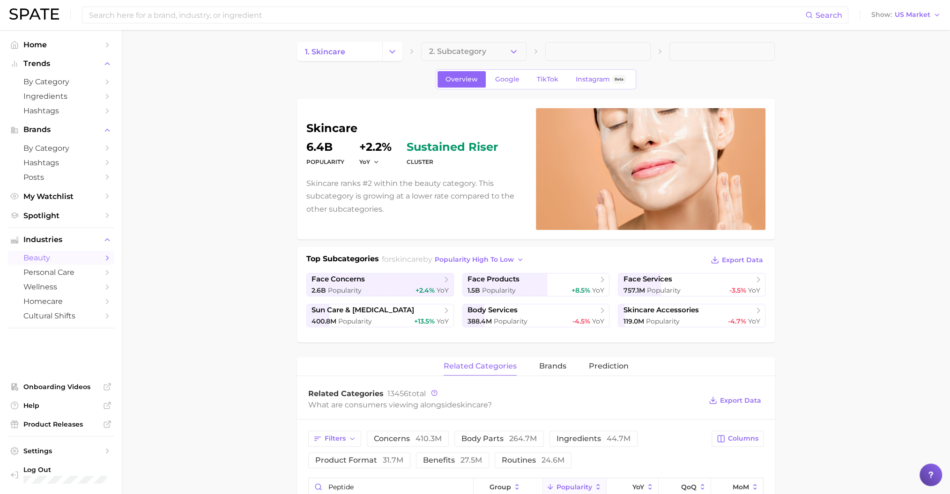
scroll to position [0, 0]
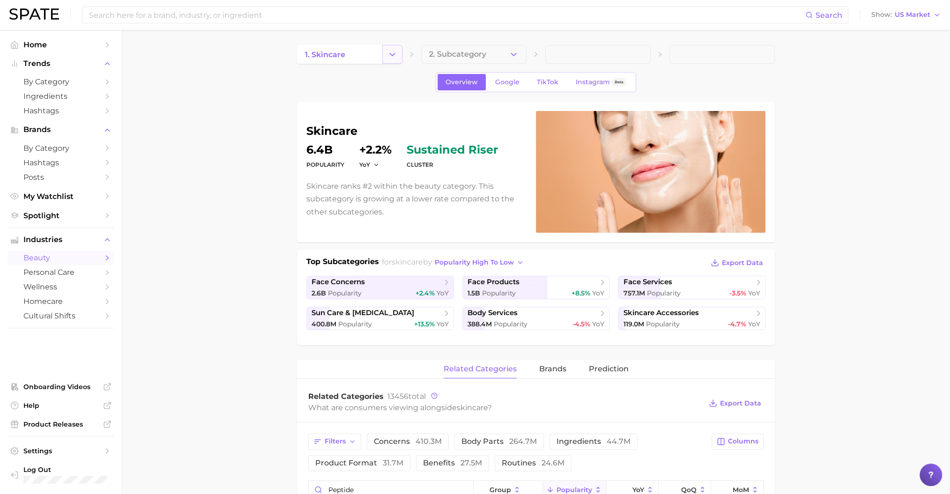
drag, startPoint x: 394, startPoint y: 57, endPoint x: 394, endPoint y: 62, distance: 4.8
click at [394, 57] on icon "Change Category" at bounding box center [392, 55] width 10 height 10
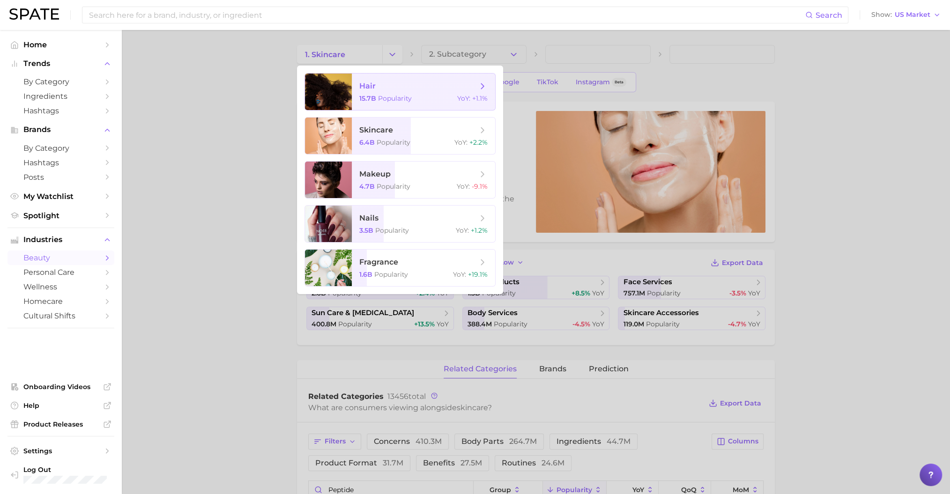
click at [400, 97] on span "Popularity" at bounding box center [395, 98] width 34 height 8
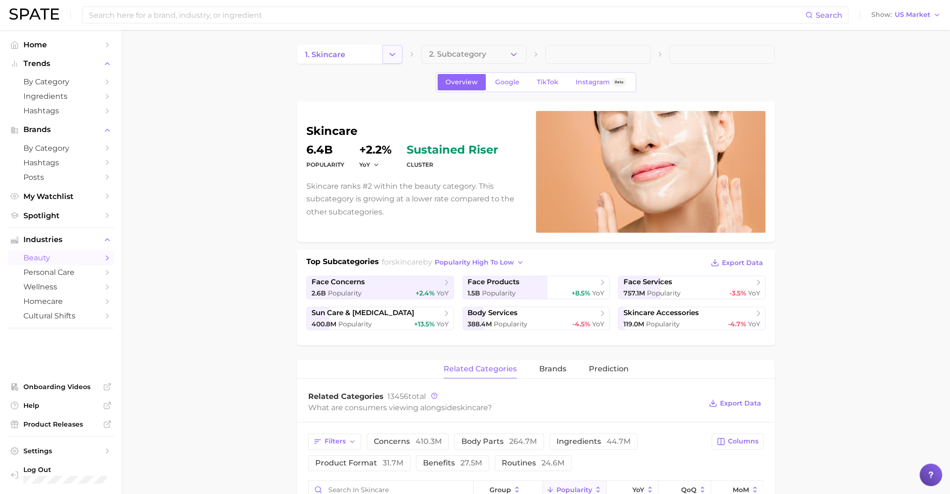
click at [386, 58] on button "Change Category" at bounding box center [392, 54] width 20 height 19
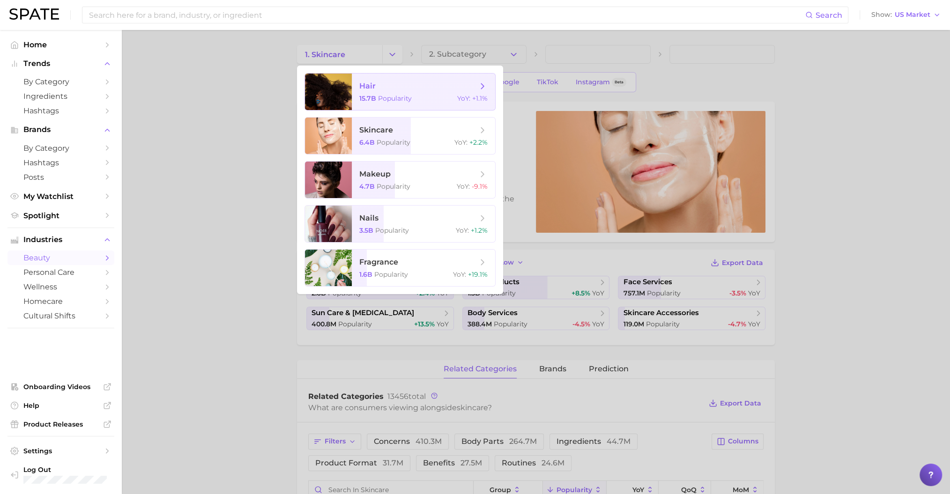
click at [392, 90] on span "hair" at bounding box center [418, 86] width 118 height 10
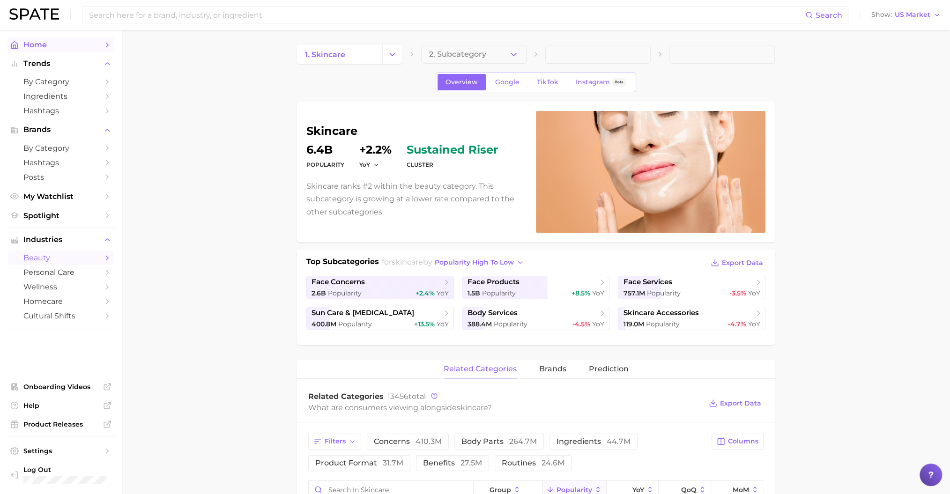
click at [77, 45] on span "Home" at bounding box center [60, 44] width 75 height 9
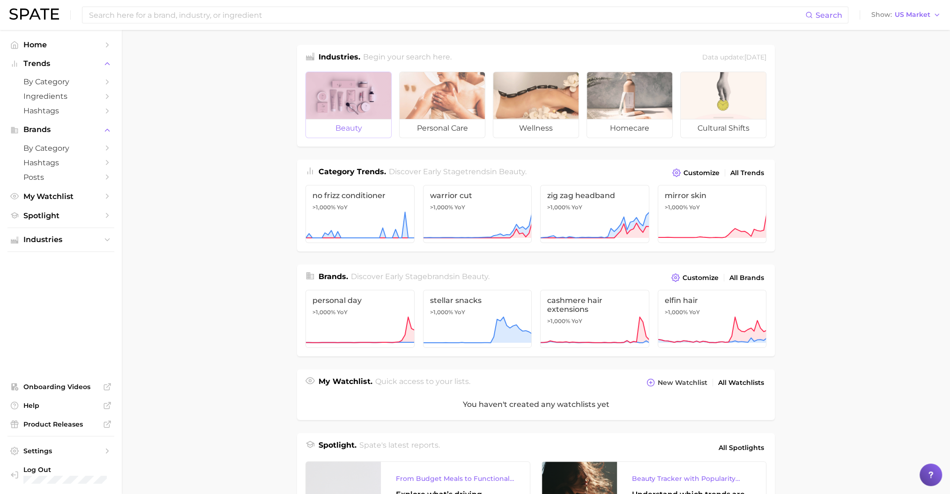
click at [353, 89] on div at bounding box center [348, 95] width 85 height 47
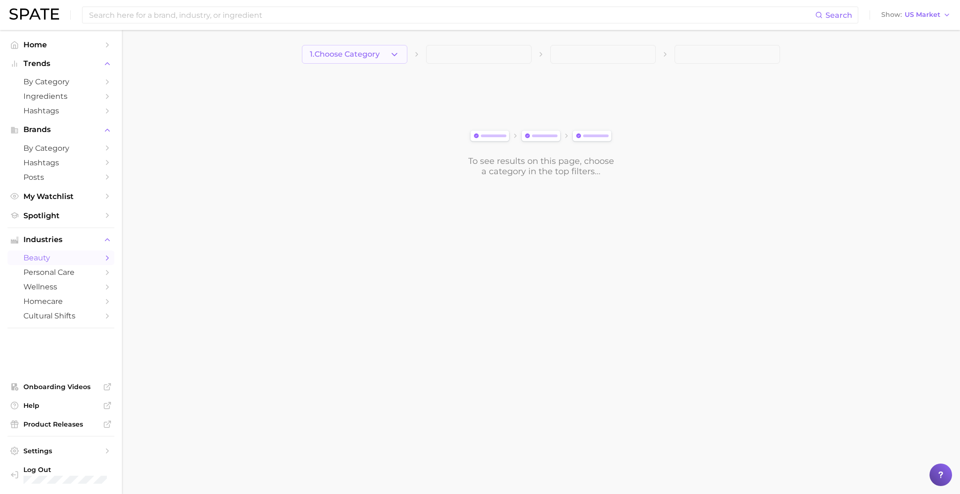
click at [358, 52] on span "1. Choose Category" at bounding box center [345, 54] width 70 height 8
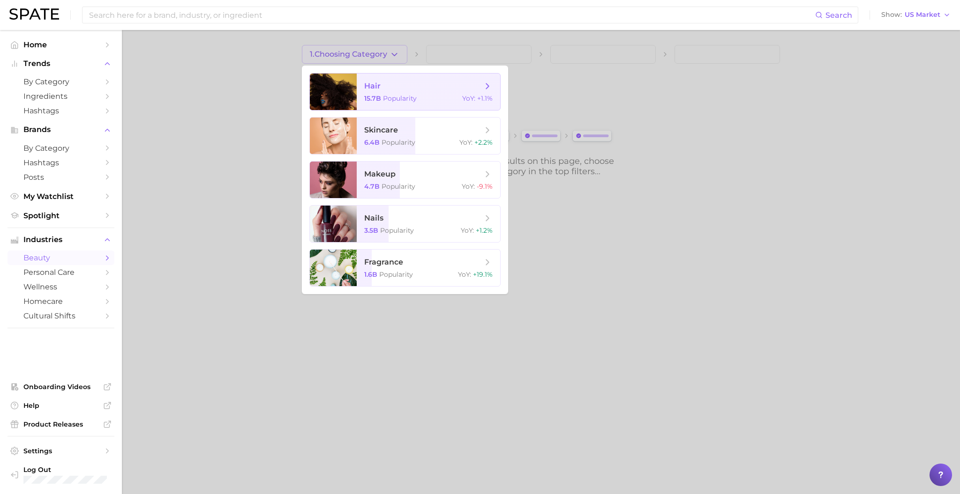
click at [381, 95] on span "15.7b Popularity" at bounding box center [390, 98] width 52 height 8
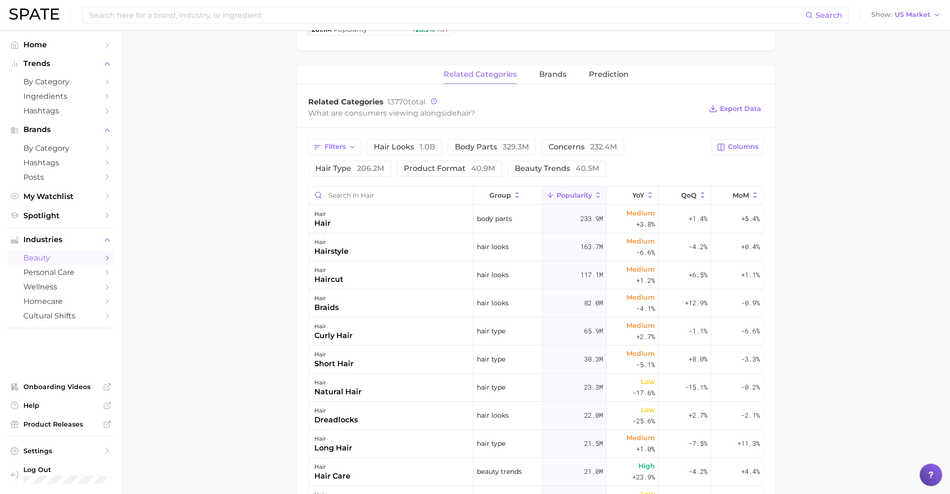
scroll to position [375, 0]
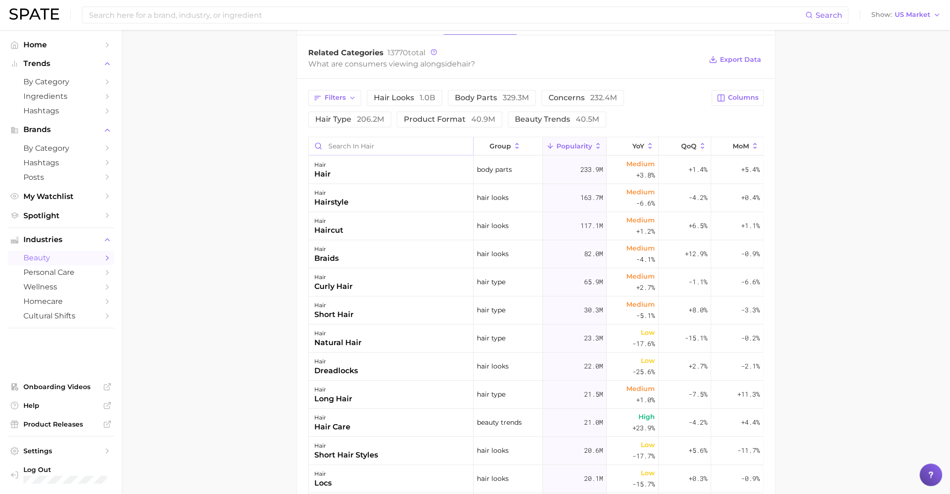
click at [367, 149] on input "Search in hair" at bounding box center [391, 146] width 164 height 18
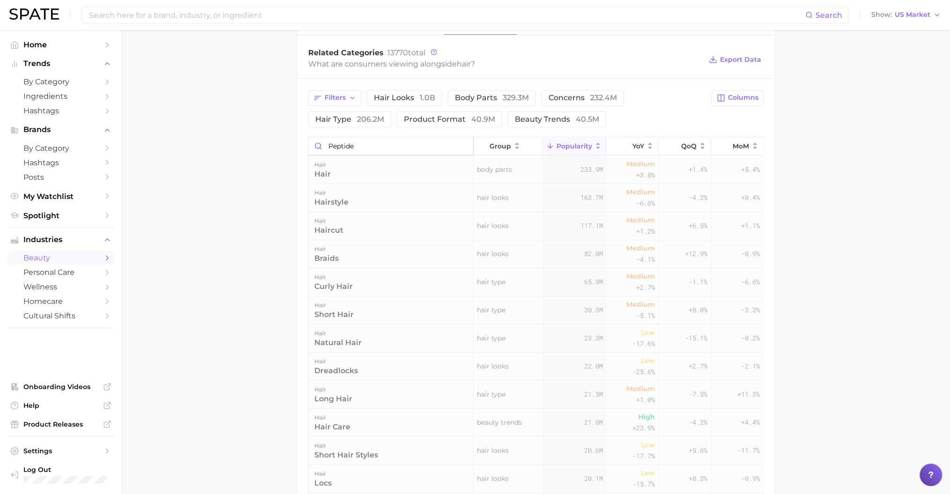
type input "peptide"
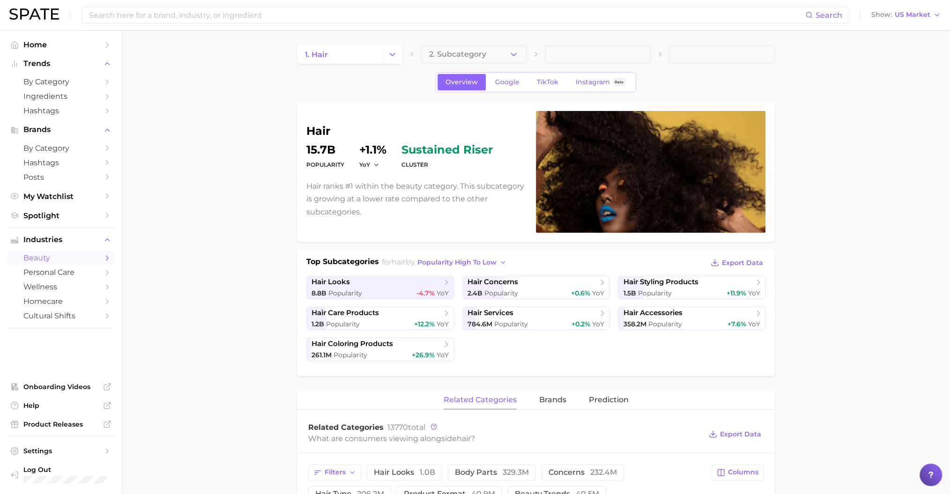
scroll to position [0, 0]
click at [395, 58] on icon "Change Category" at bounding box center [392, 55] width 10 height 10
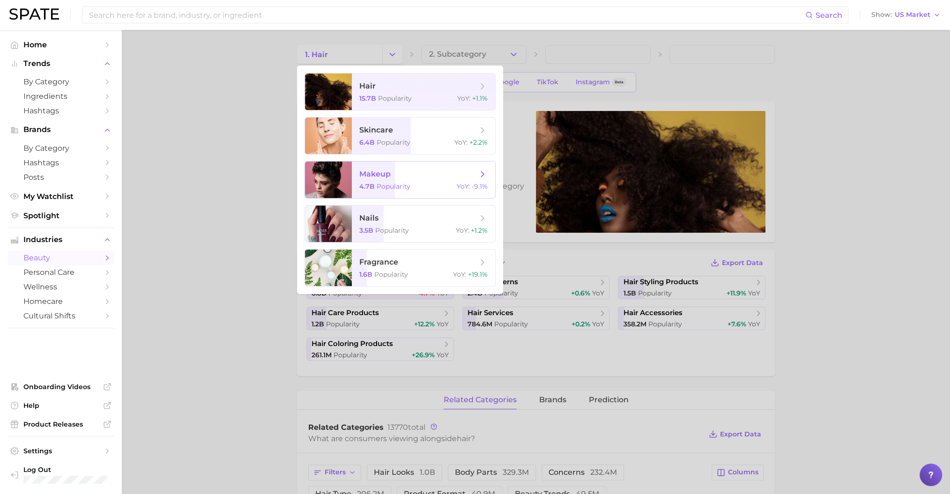
click at [403, 172] on span "makeup" at bounding box center [418, 174] width 118 height 10
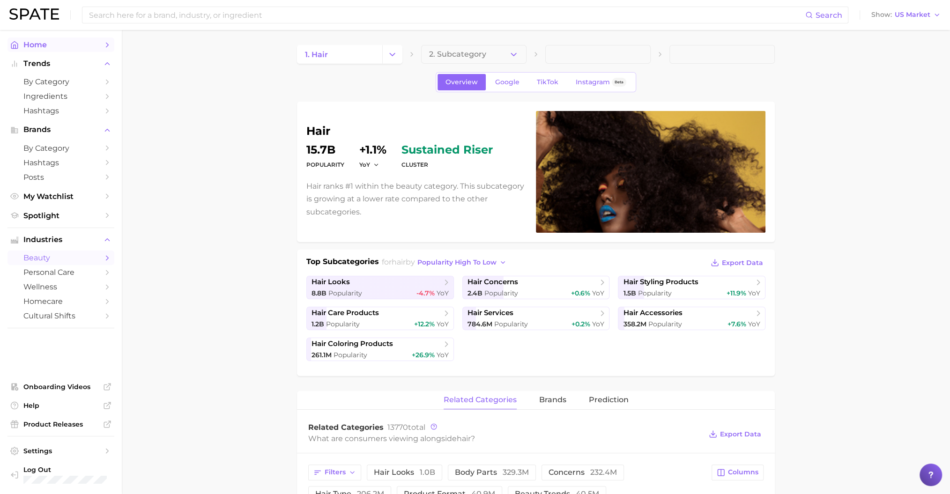
click at [51, 48] on span "Home" at bounding box center [60, 44] width 75 height 9
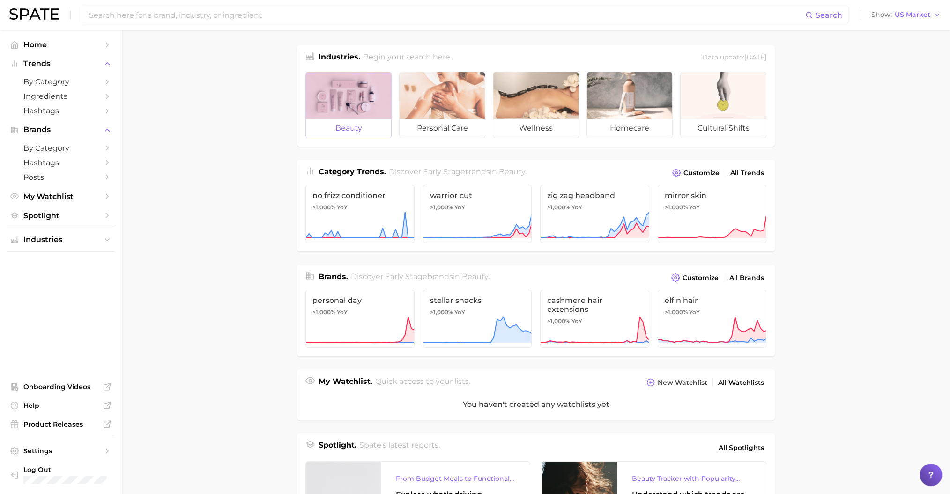
click at [354, 105] on div at bounding box center [348, 95] width 85 height 47
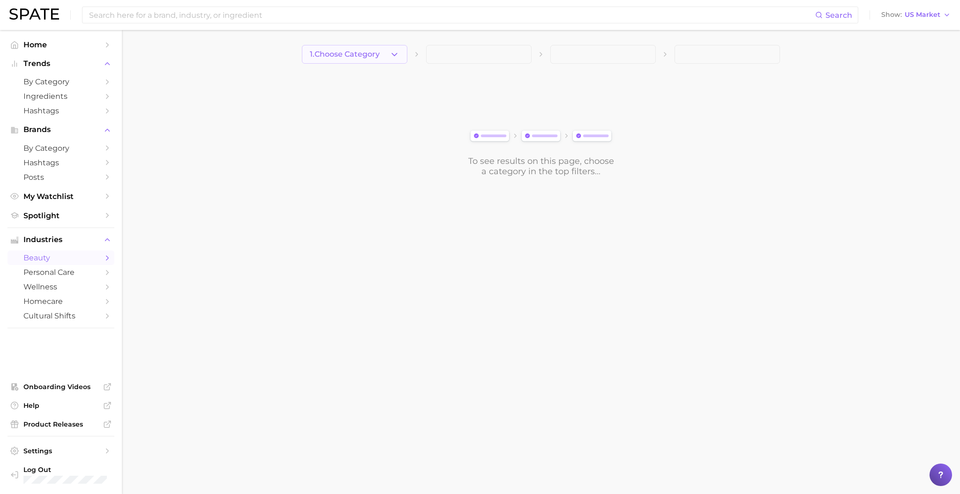
click at [352, 63] on button "1. Choose Category" at bounding box center [354, 54] width 105 height 19
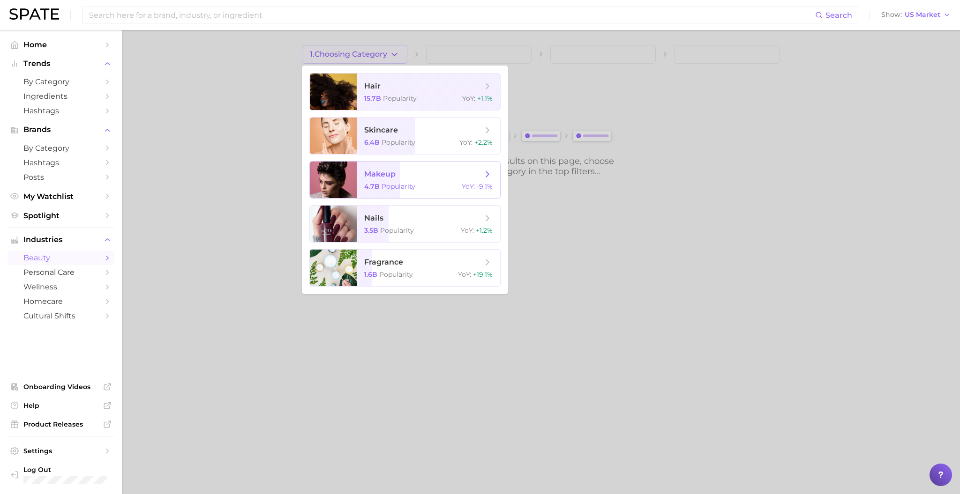
click at [415, 185] on div "4.7b Popularity YoY : -9.1%" at bounding box center [428, 186] width 128 height 8
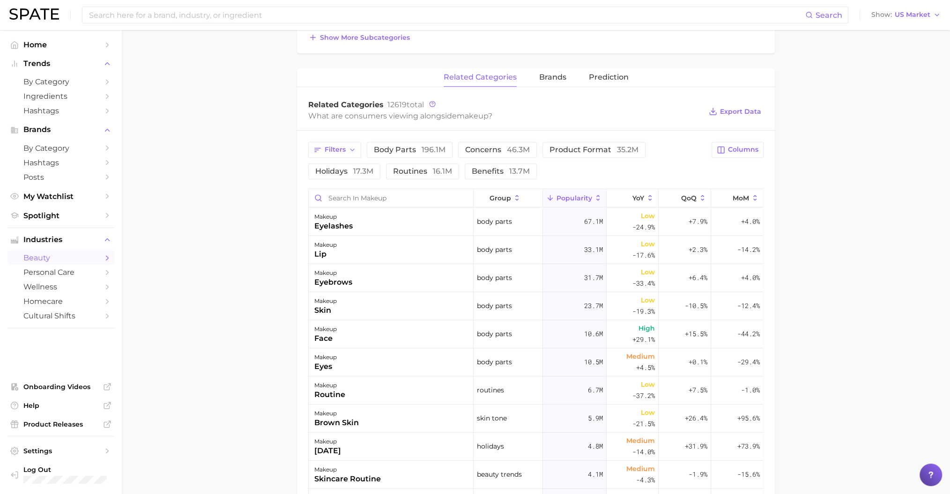
scroll to position [312, 0]
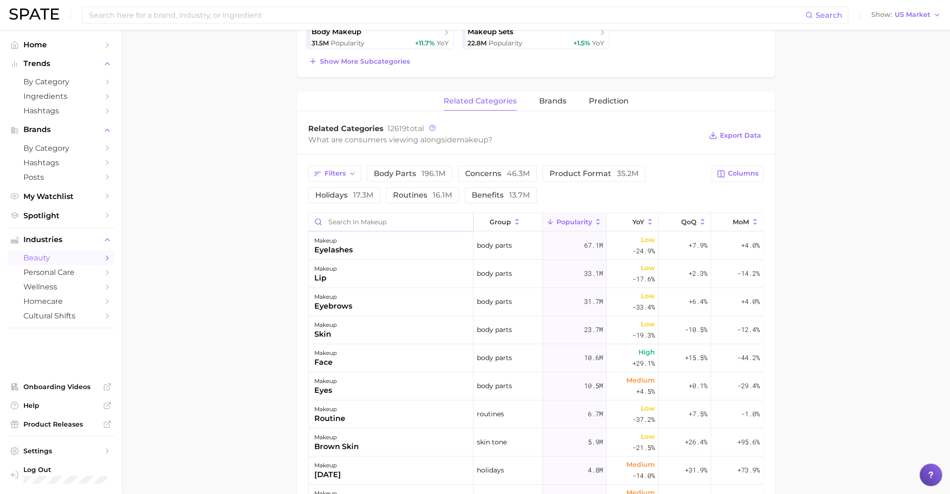
click at [376, 214] on input "Search in makeup" at bounding box center [391, 222] width 164 height 18
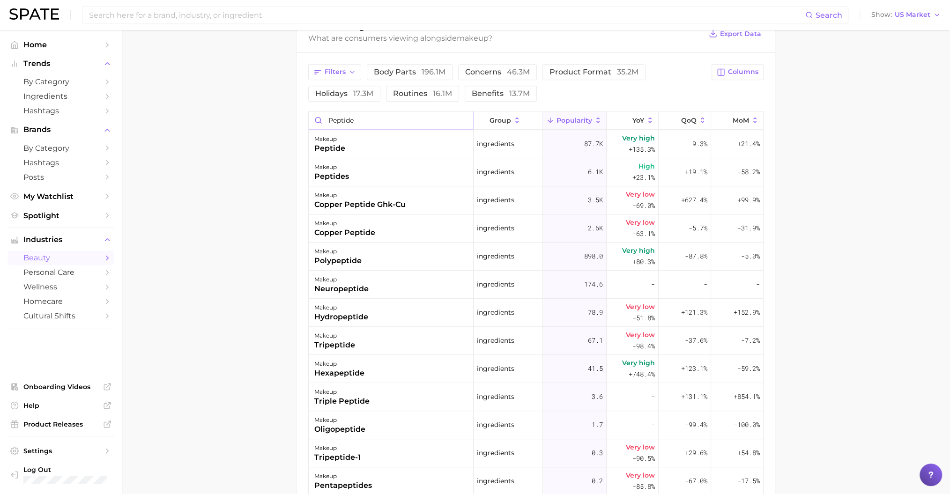
scroll to position [437, 0]
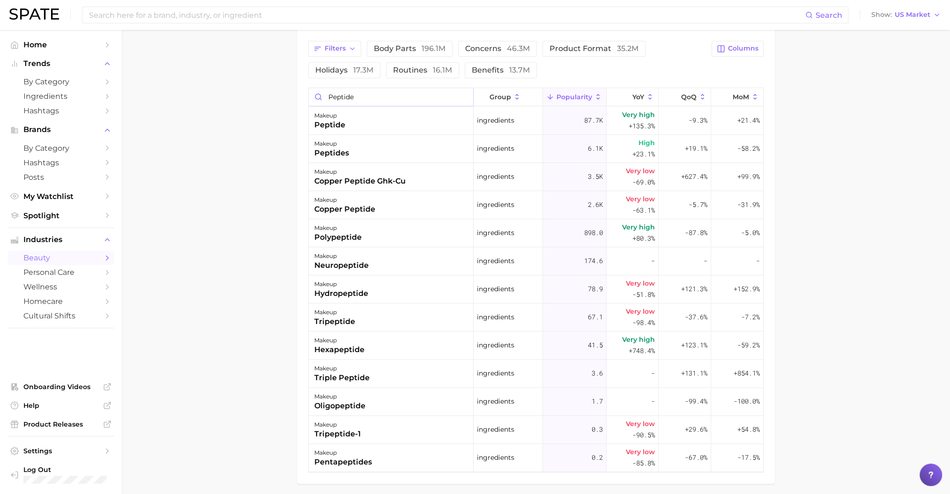
type input "peptide"
click at [246, 126] on main "1. makeup 2. Subcategory Overview Google TikTok Instagram Beta makeup Popularit…" at bounding box center [536, 62] width 828 height 938
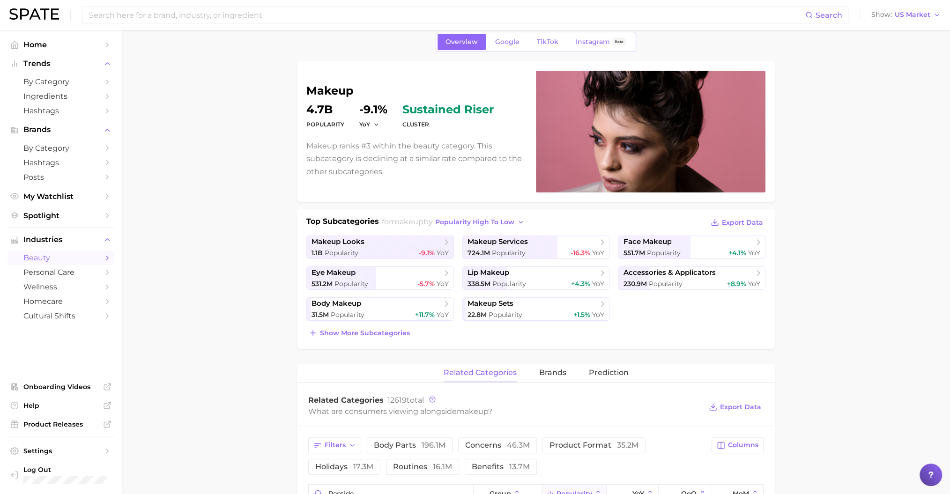
scroll to position [0, 0]
